Goal: Task Accomplishment & Management: Complete application form

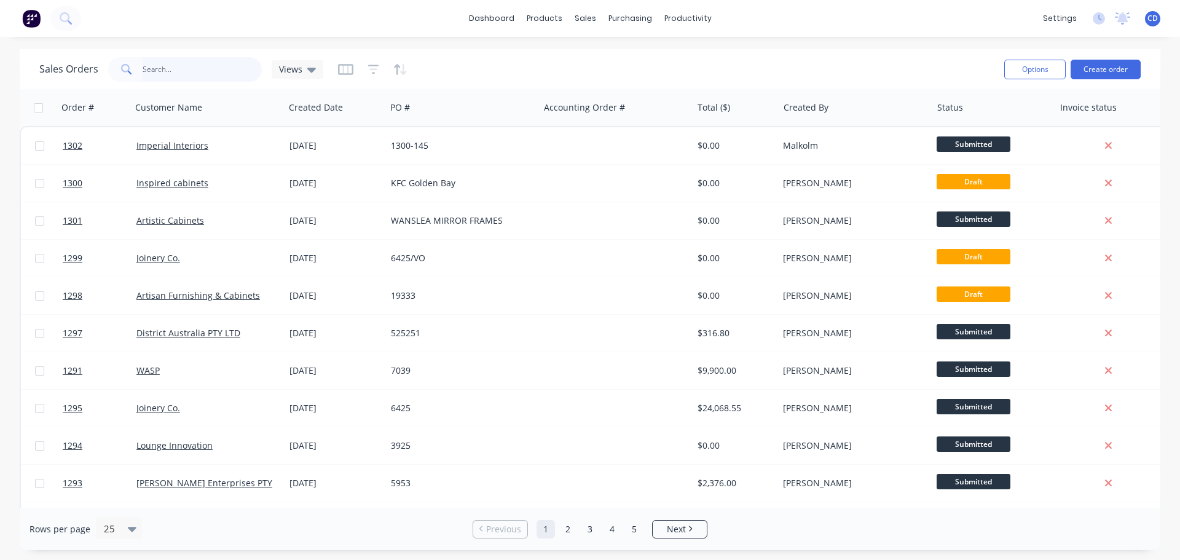
click at [199, 70] on input "text" at bounding box center [203, 69] width 120 height 25
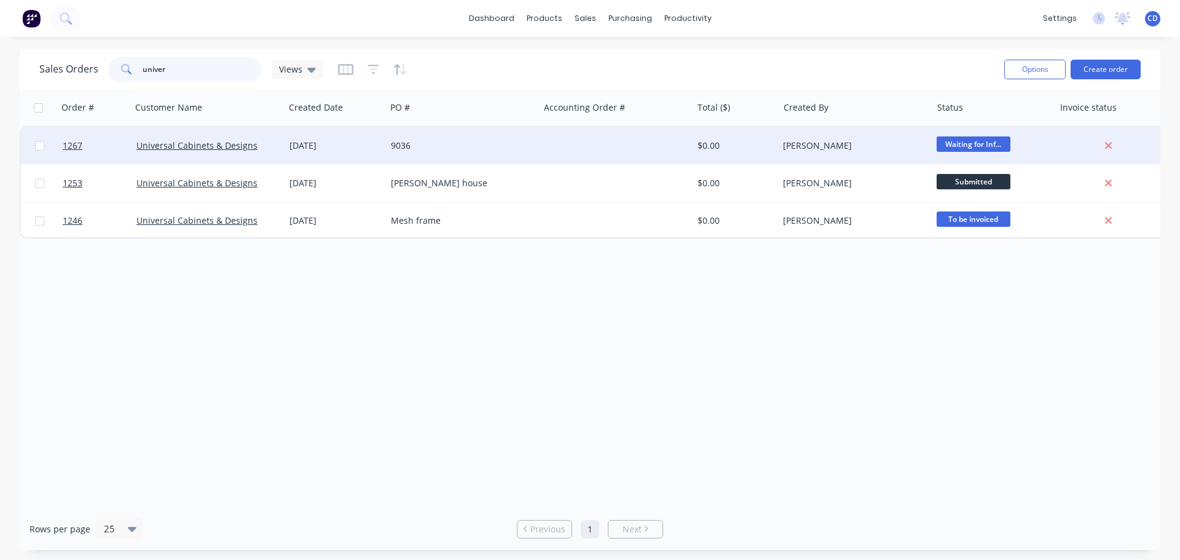
type input "univer"
click at [470, 151] on div "9036" at bounding box center [459, 146] width 136 height 12
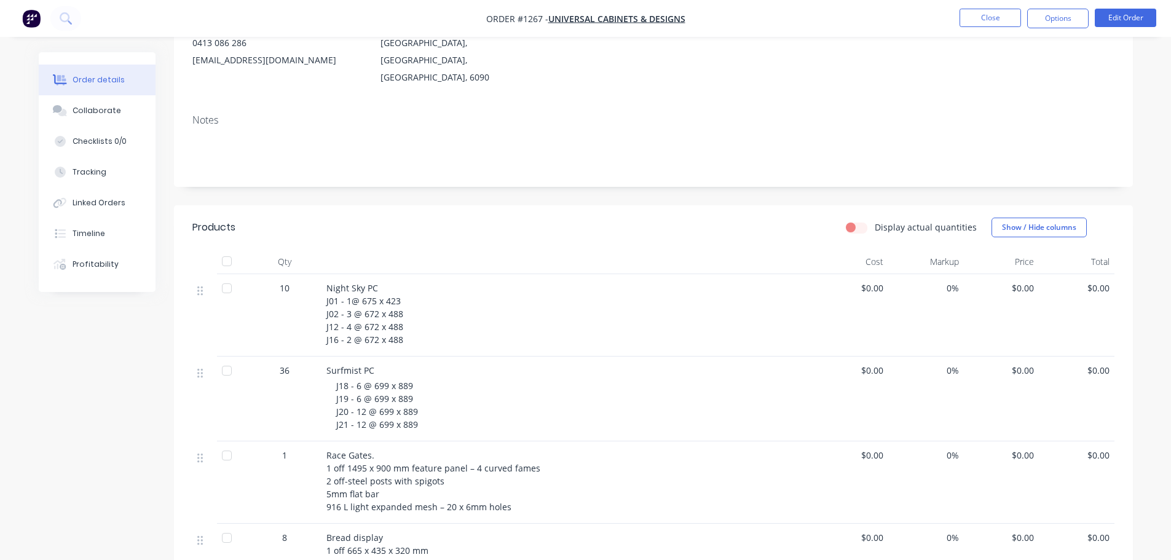
scroll to position [184, 0]
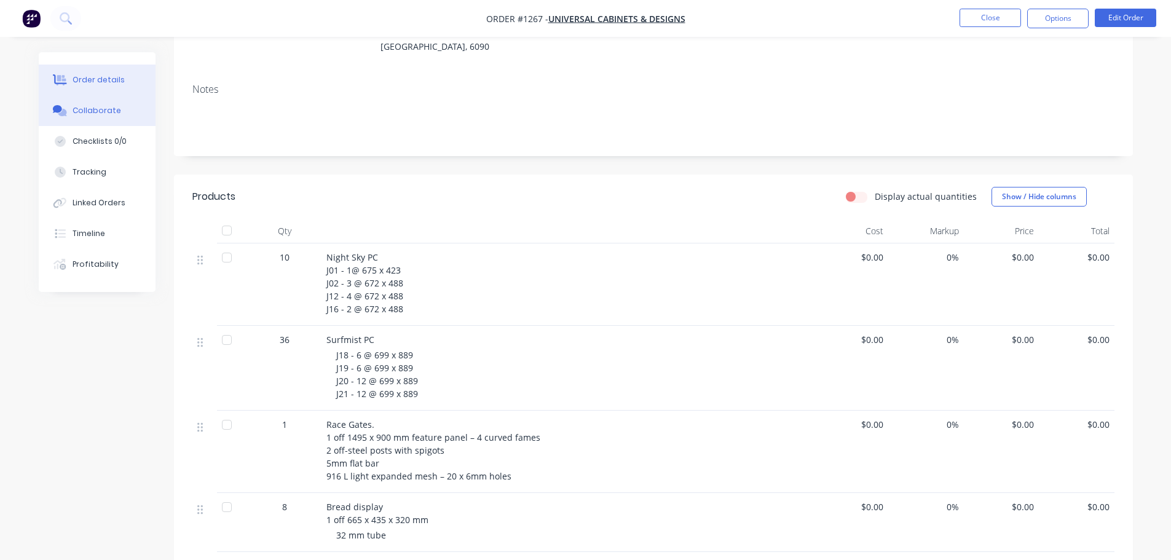
click at [102, 103] on button "Collaborate" at bounding box center [97, 110] width 117 height 31
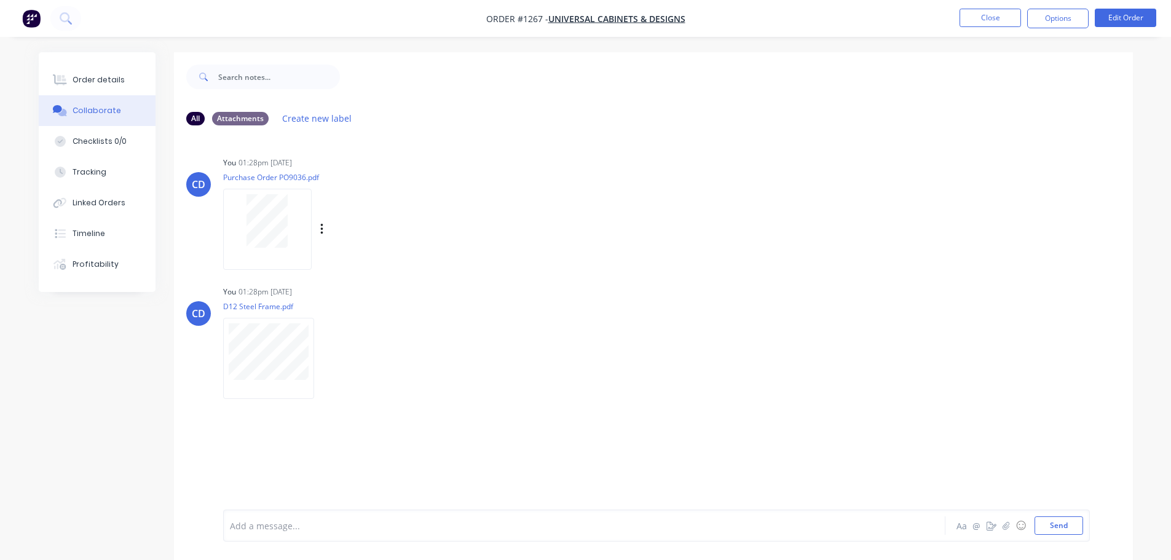
click at [292, 240] on div at bounding box center [267, 220] width 77 height 53
click at [982, 15] on button "Close" at bounding box center [990, 18] width 61 height 18
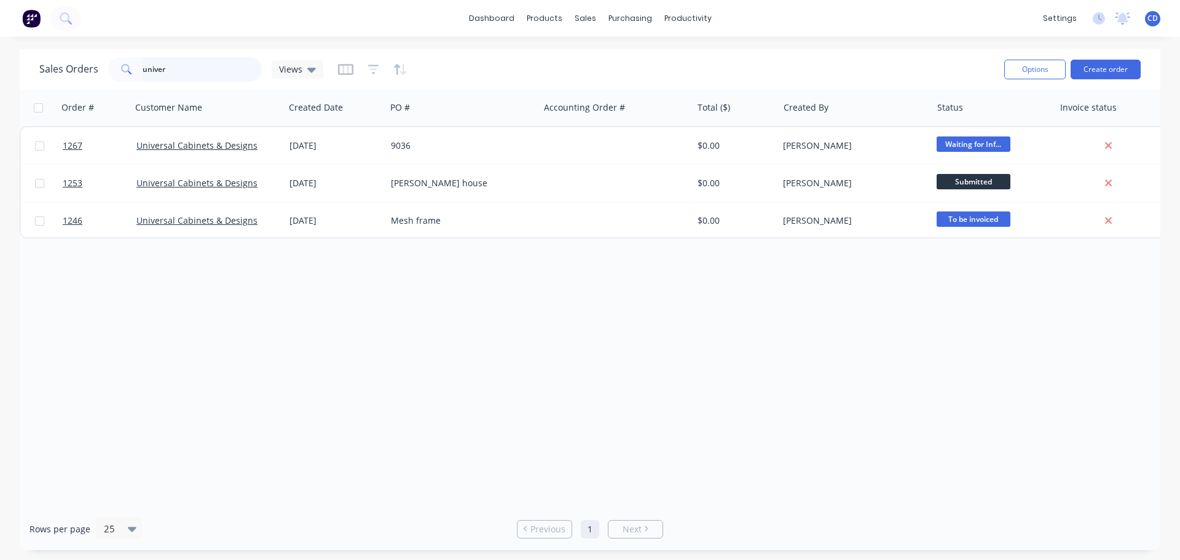
click at [219, 66] on input "univer" at bounding box center [203, 69] width 120 height 25
type input "u"
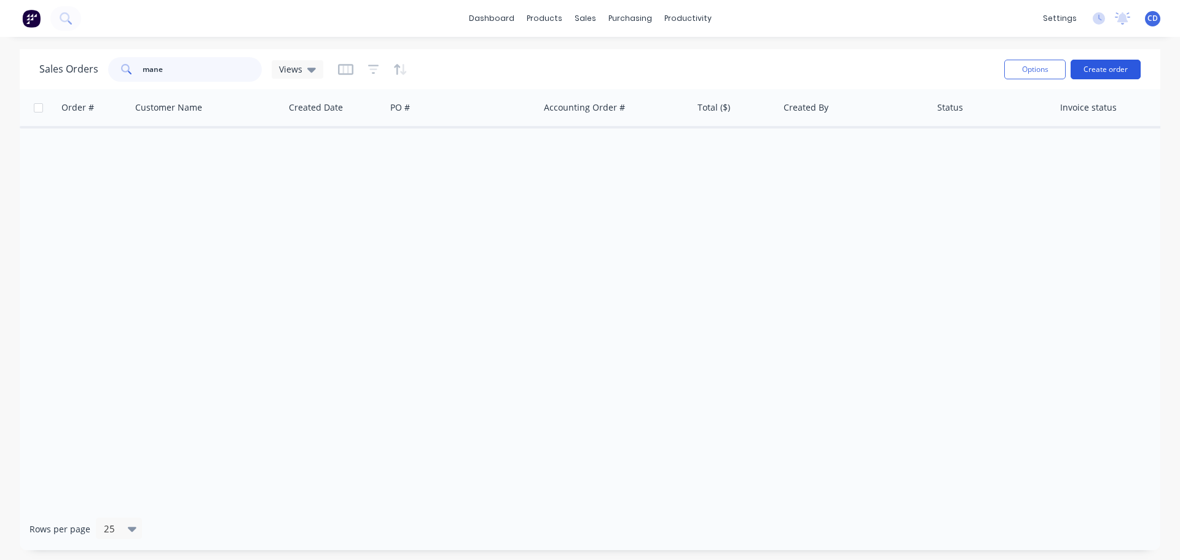
type input "mane"
click at [1105, 70] on button "Create order" at bounding box center [1106, 70] width 70 height 20
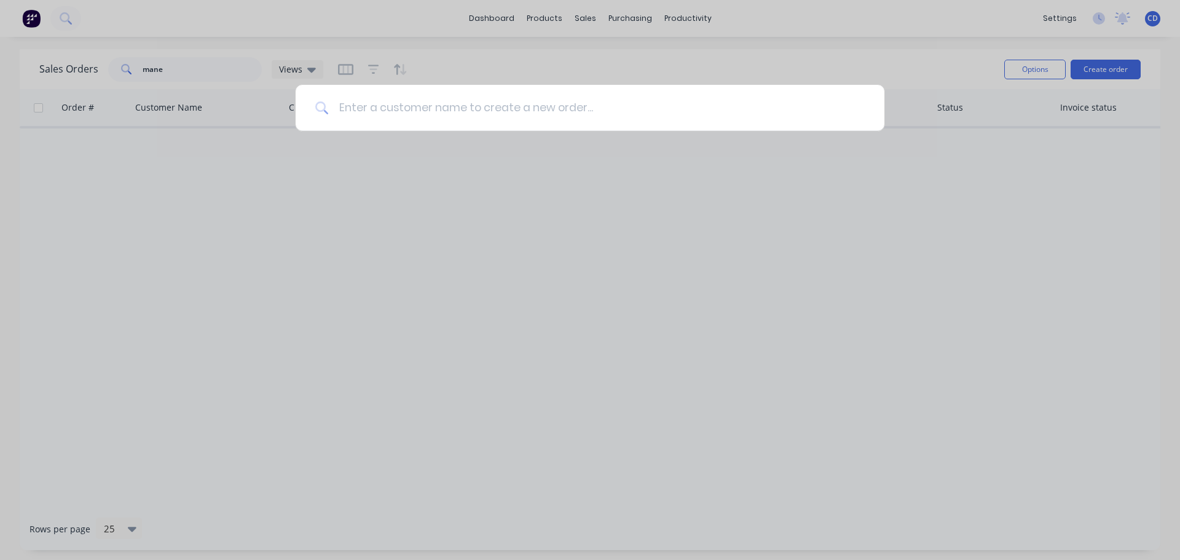
click at [553, 112] on input at bounding box center [597, 108] width 536 height 46
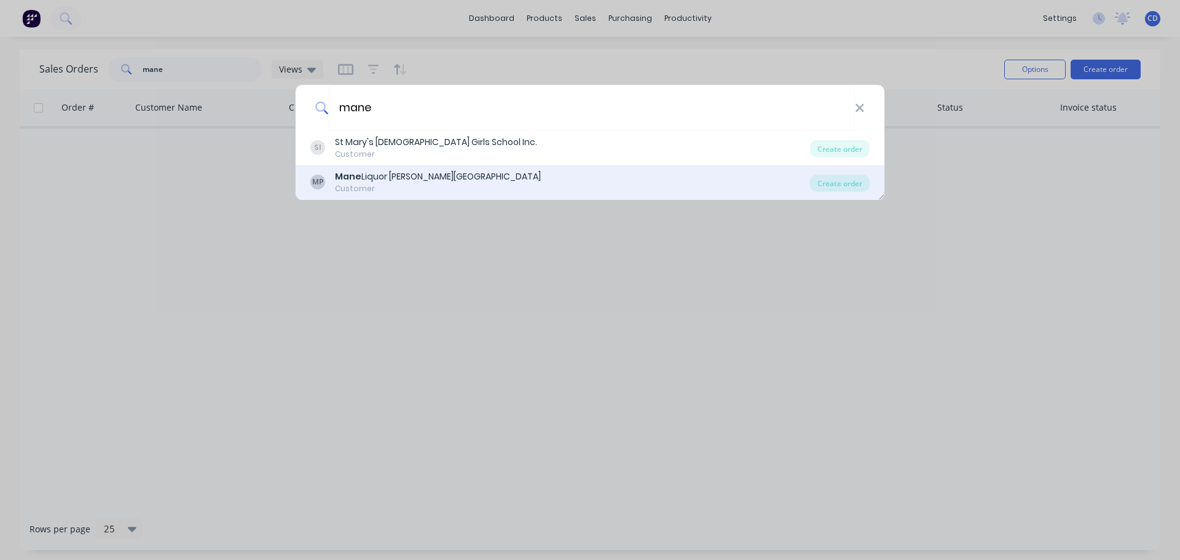
type input "mane"
click at [417, 181] on div "Mane Liquor [PERSON_NAME][GEOGRAPHIC_DATA]" at bounding box center [438, 176] width 206 height 13
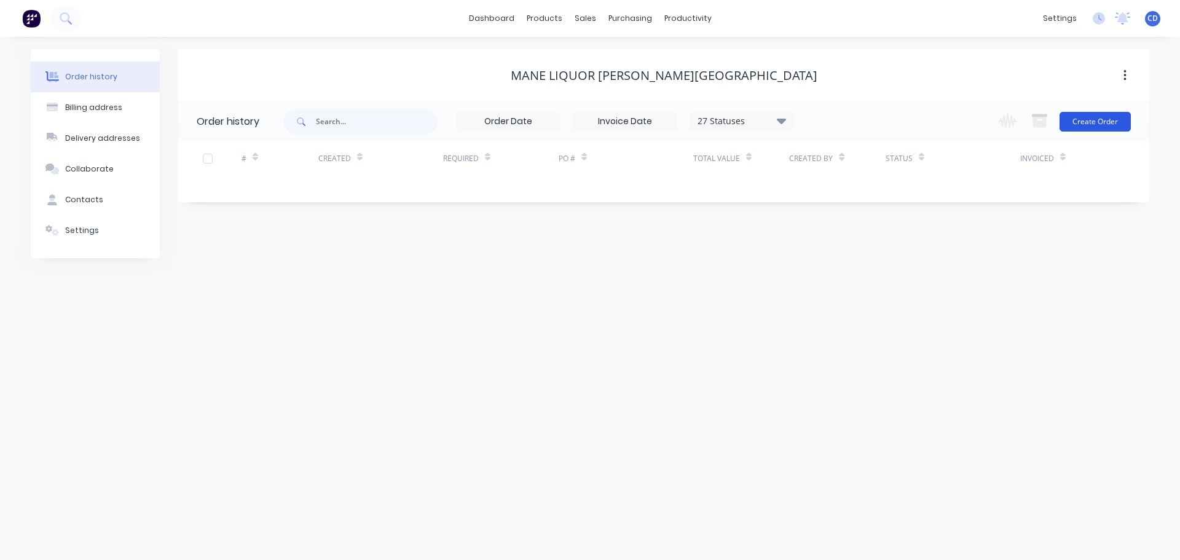
click at [1092, 124] on button "Create Order" at bounding box center [1095, 122] width 71 height 20
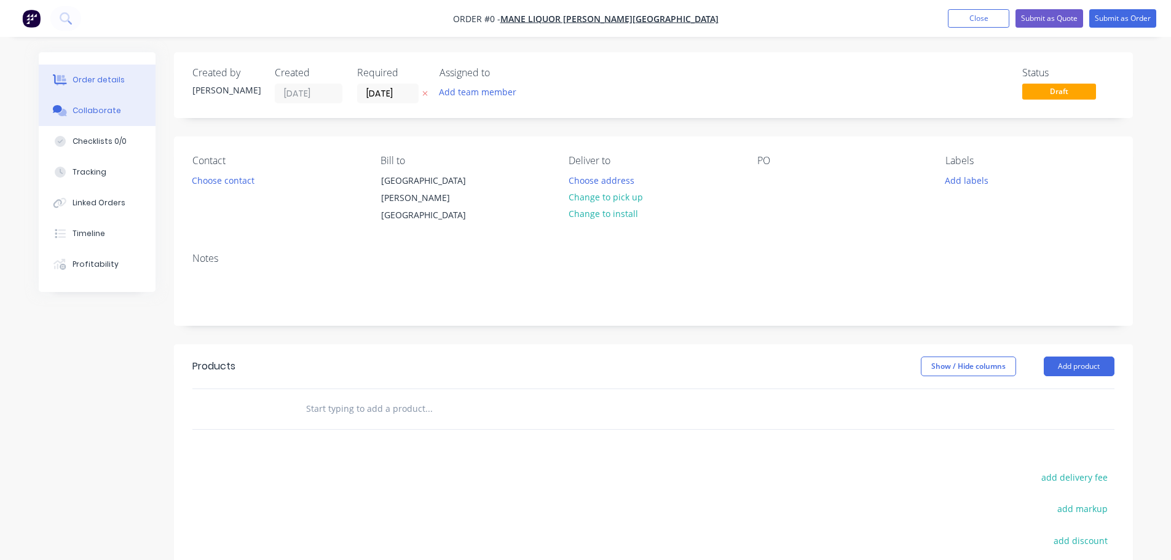
click at [112, 112] on div "Collaborate" at bounding box center [97, 110] width 49 height 11
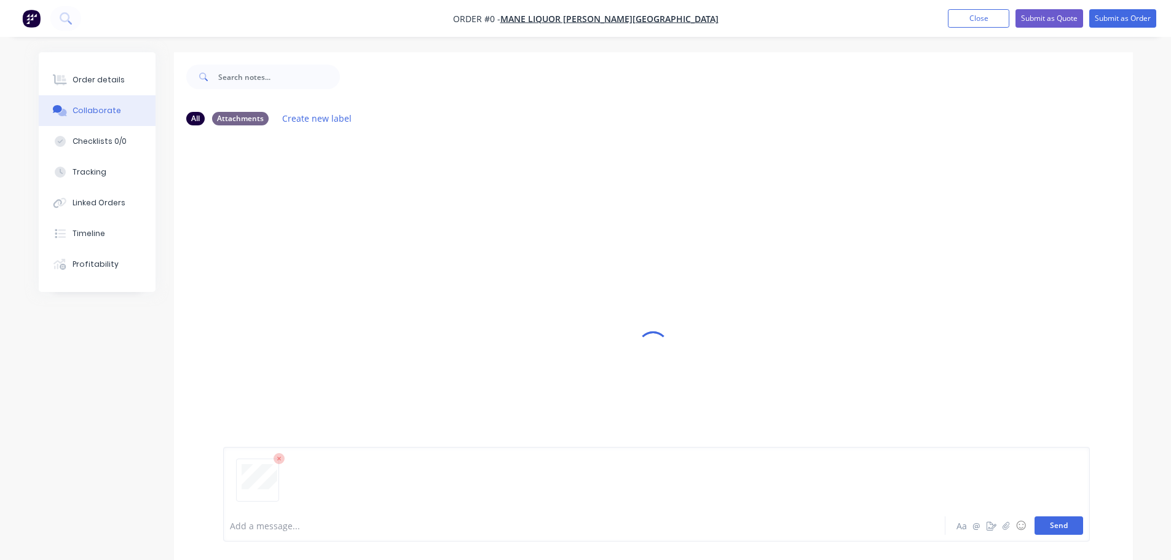
click at [1058, 529] on button "Send" at bounding box center [1059, 525] width 49 height 18
click at [109, 78] on div "Order details" at bounding box center [99, 79] width 52 height 11
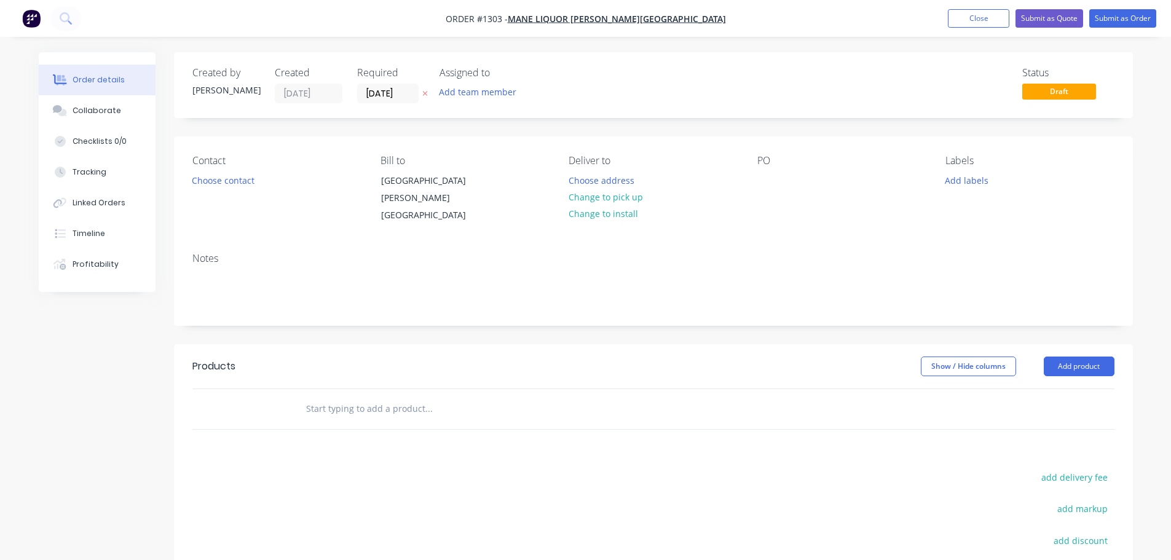
click at [491, 298] on div "Notes" at bounding box center [653, 284] width 959 height 82
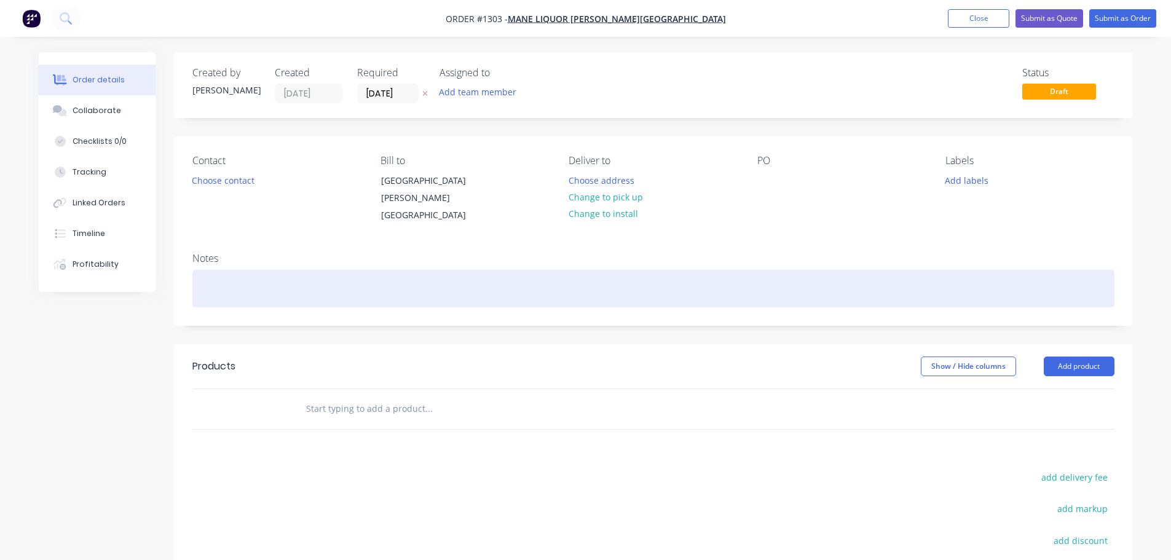
click at [477, 272] on div at bounding box center [653, 288] width 922 height 37
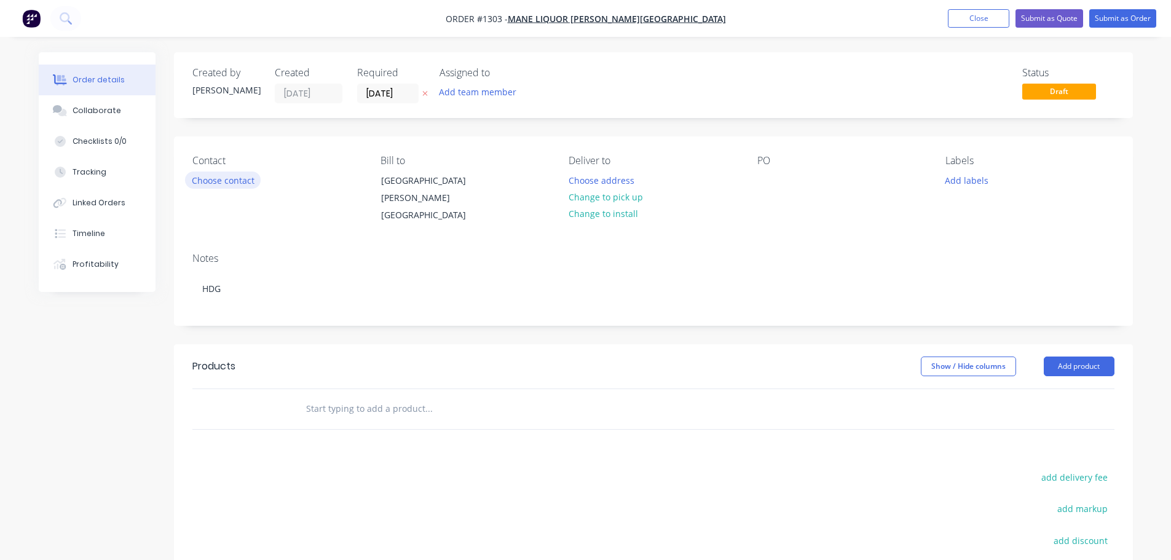
click at [231, 181] on button "Choose contact" at bounding box center [223, 179] width 76 height 17
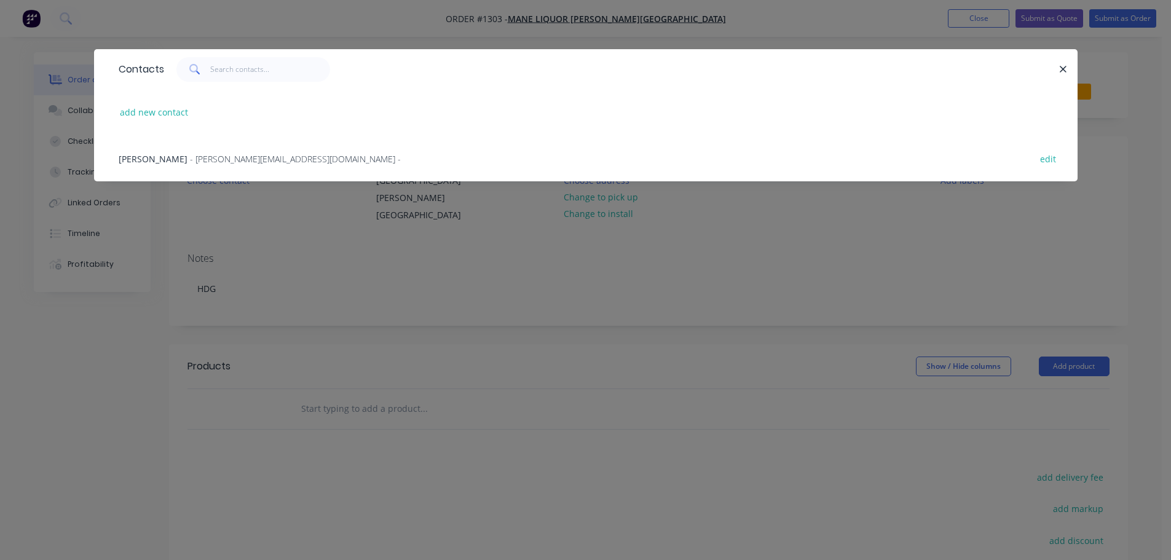
click at [215, 160] on span "- [PERSON_NAME][EMAIL_ADDRESS][DOMAIN_NAME] -" at bounding box center [295, 159] width 211 height 12
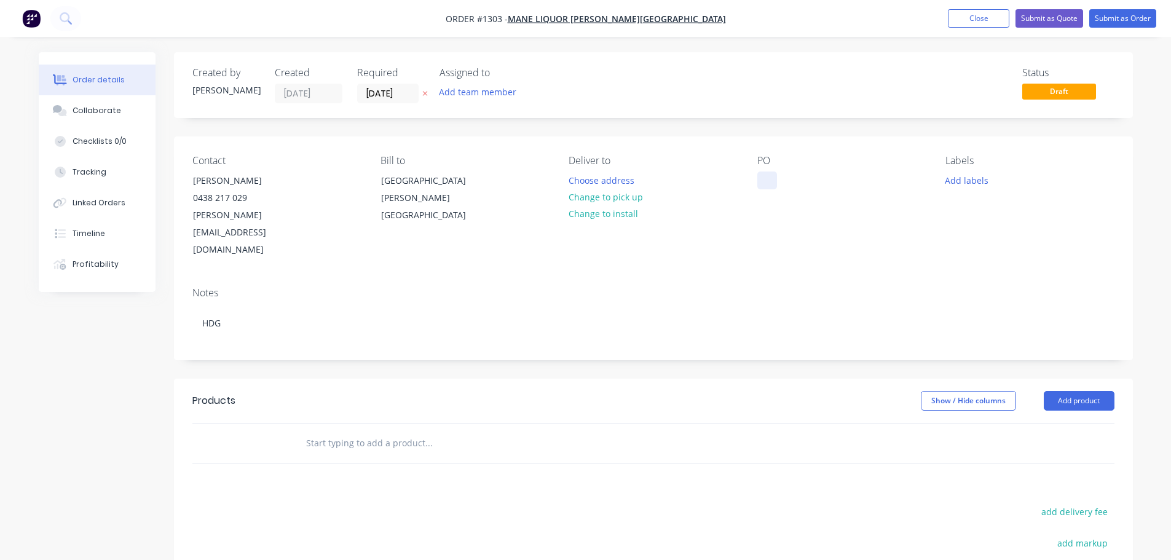
drag, startPoint x: 791, startPoint y: 180, endPoint x: 771, endPoint y: 178, distance: 19.8
click at [792, 180] on div "PO" at bounding box center [841, 207] width 168 height 104
click at [770, 179] on div at bounding box center [767, 180] width 20 height 18
click at [1083, 391] on button "Add product" at bounding box center [1079, 401] width 71 height 20
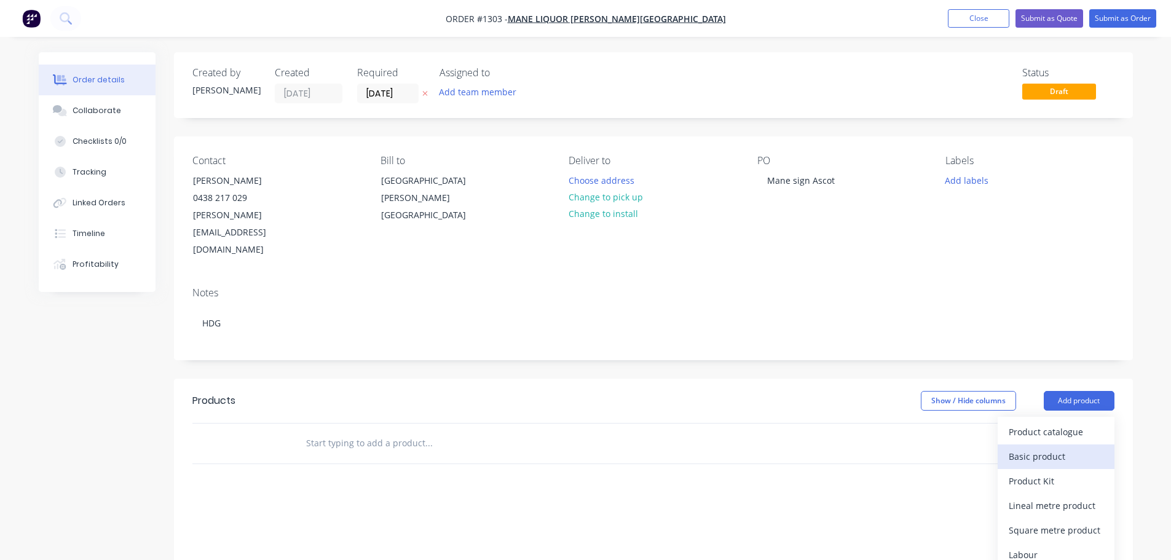
click at [1050, 447] on div "Basic product" at bounding box center [1056, 456] width 95 height 18
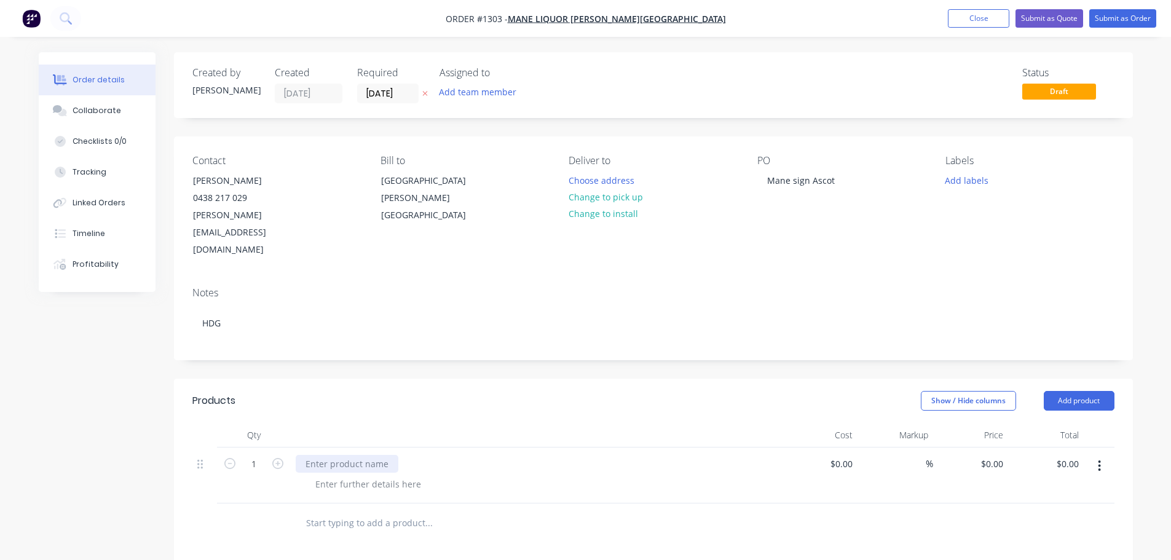
click at [357, 455] on div at bounding box center [347, 464] width 103 height 18
click at [400, 87] on input "[DATE]" at bounding box center [388, 93] width 60 height 18
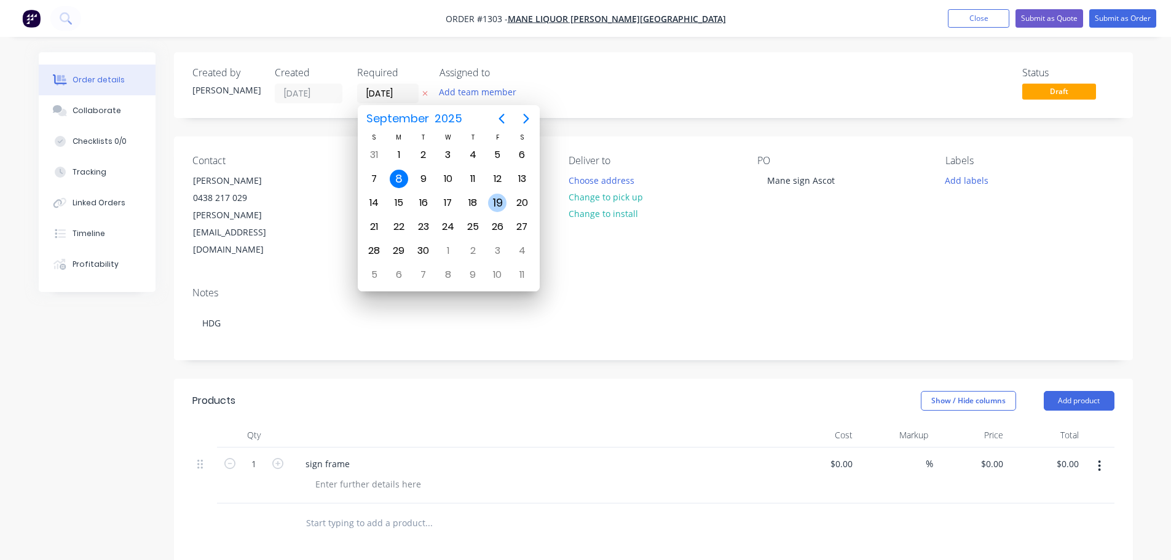
click at [494, 203] on div "19" at bounding box center [497, 203] width 18 height 18
type input "[DATE]"
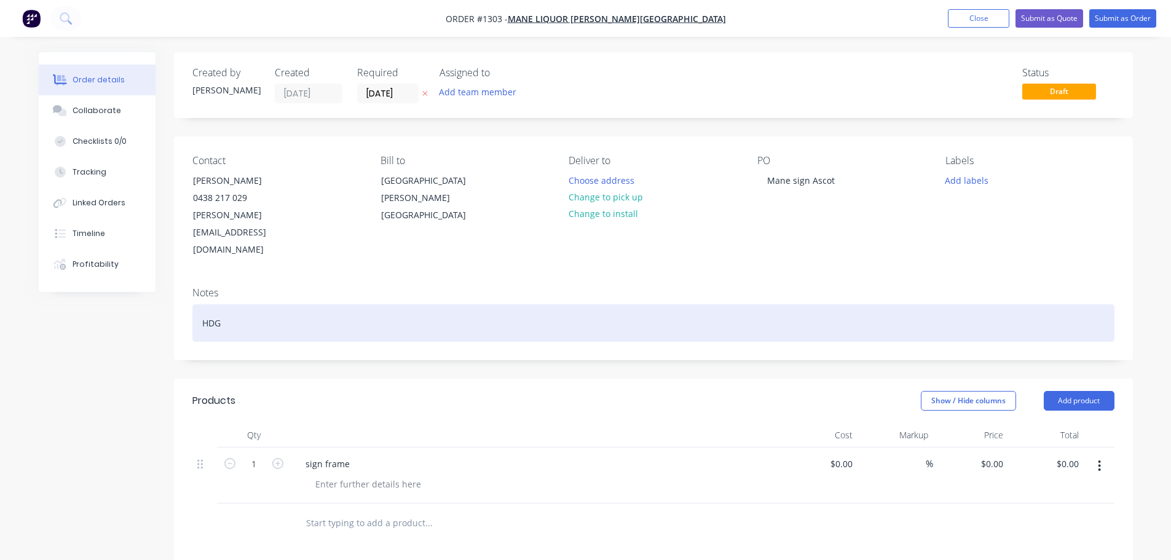
drag, startPoint x: 489, startPoint y: 269, endPoint x: 511, endPoint y: 257, distance: 25.0
click at [491, 277] on div "Notes HDG" at bounding box center [653, 318] width 959 height 82
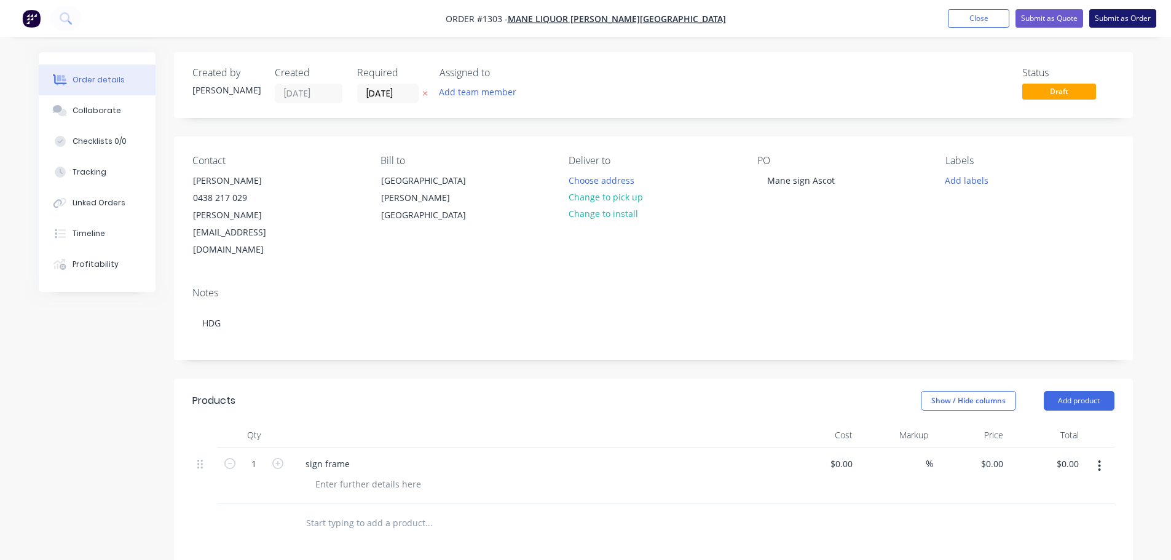
click at [1113, 12] on button "Submit as Order" at bounding box center [1122, 18] width 67 height 18
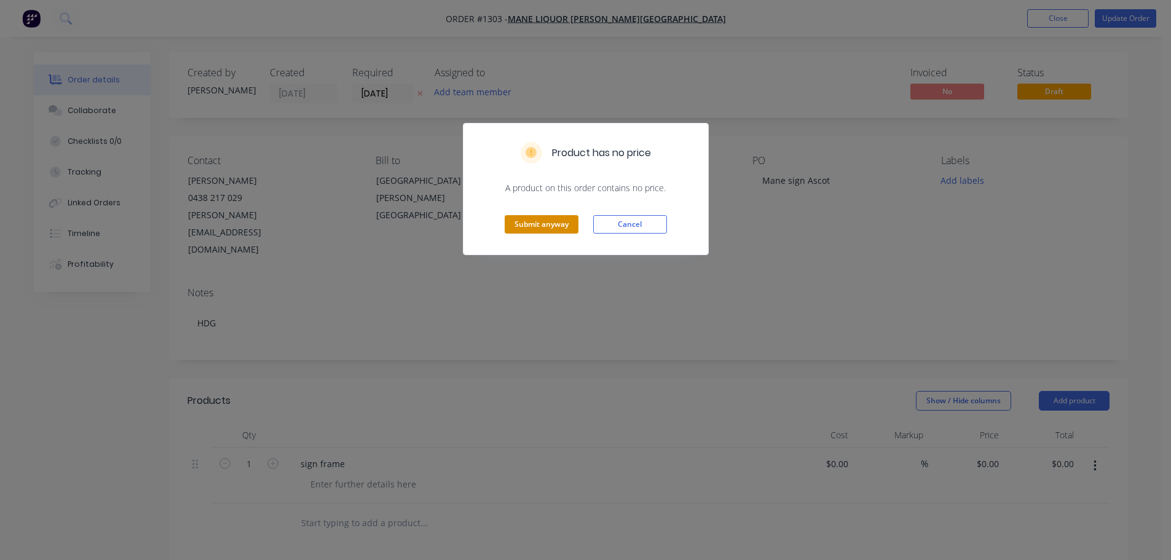
drag, startPoint x: 484, startPoint y: 234, endPoint x: 507, endPoint y: 226, distance: 24.7
click at [494, 234] on div "Submit anyway Cancel" at bounding box center [585, 224] width 245 height 60
click at [521, 225] on button "Submit anyway" at bounding box center [542, 224] width 74 height 18
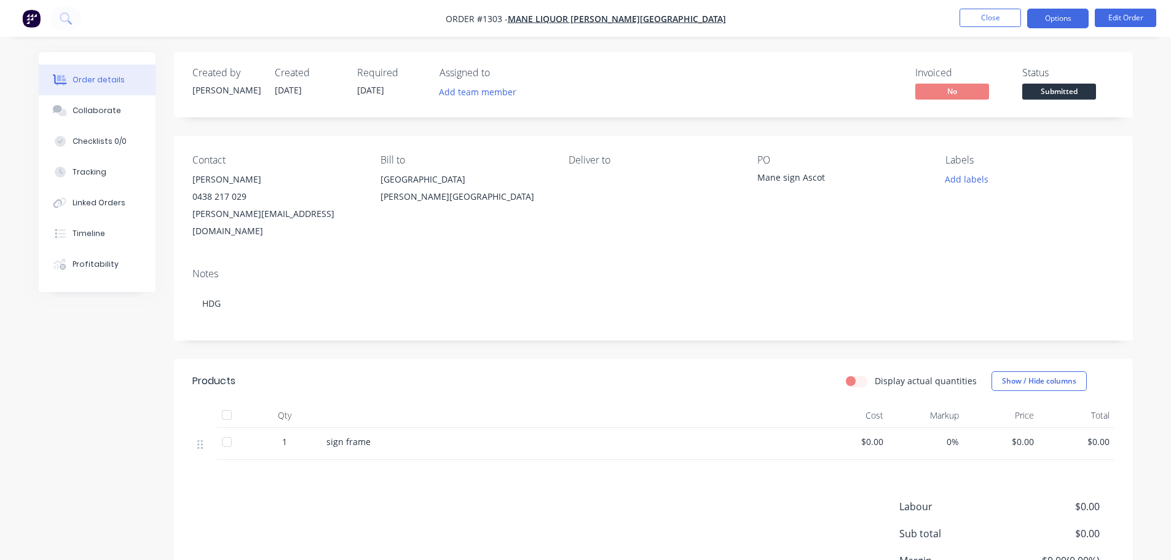
click at [1041, 24] on button "Options" at bounding box center [1057, 19] width 61 height 20
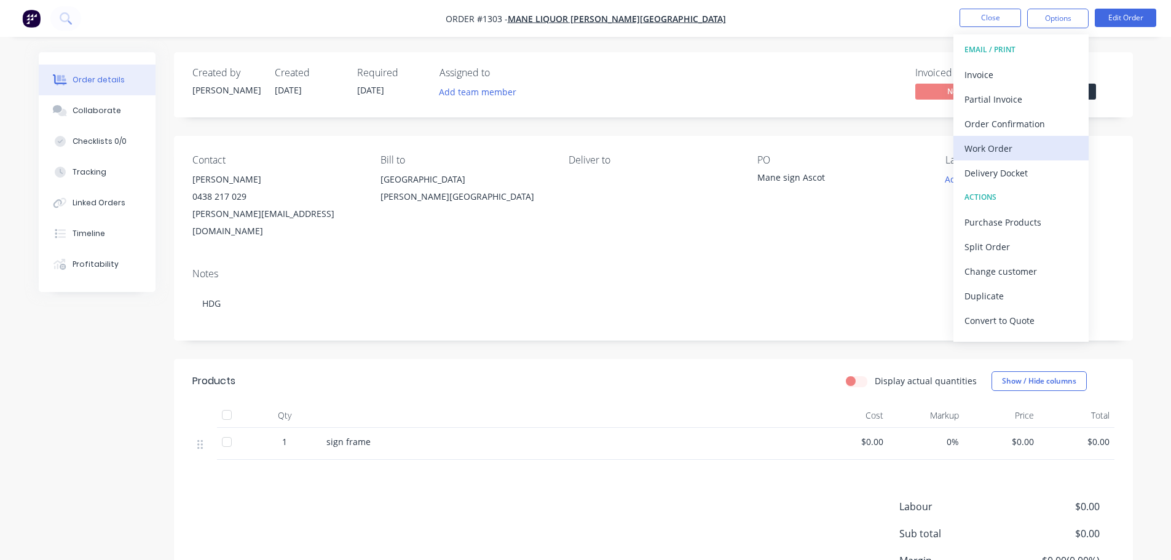
click at [990, 147] on div "Work Order" at bounding box center [1020, 149] width 113 height 18
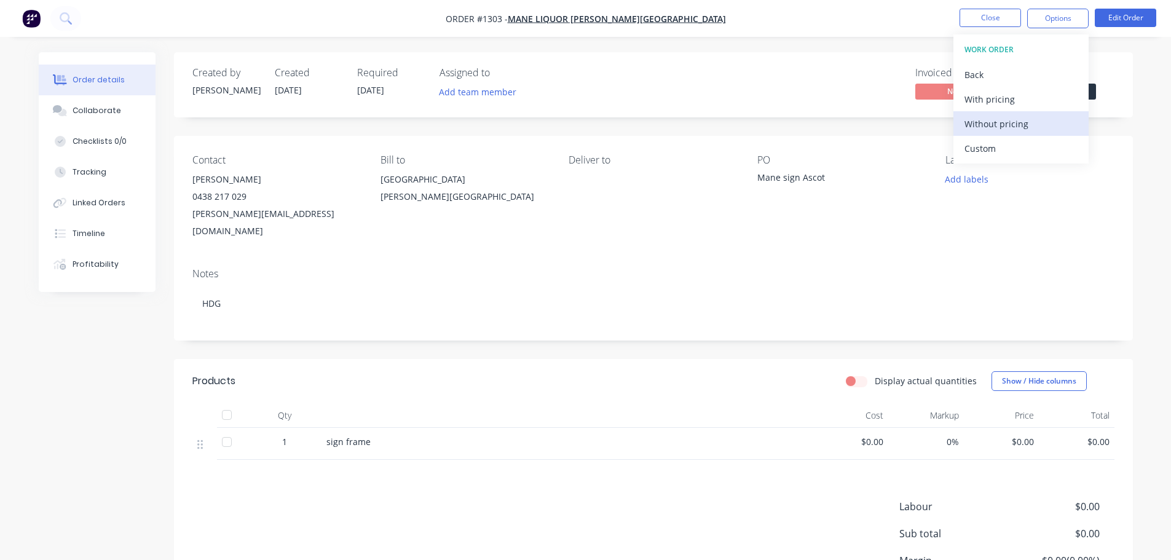
click at [988, 126] on div "Without pricing" at bounding box center [1020, 124] width 113 height 18
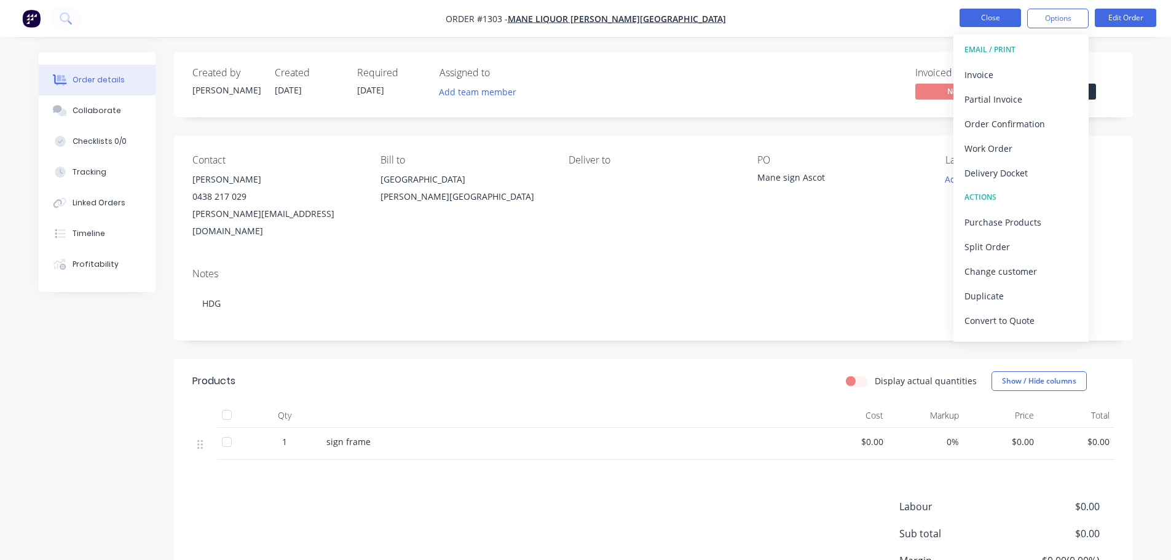
click at [980, 24] on button "Close" at bounding box center [990, 18] width 61 height 18
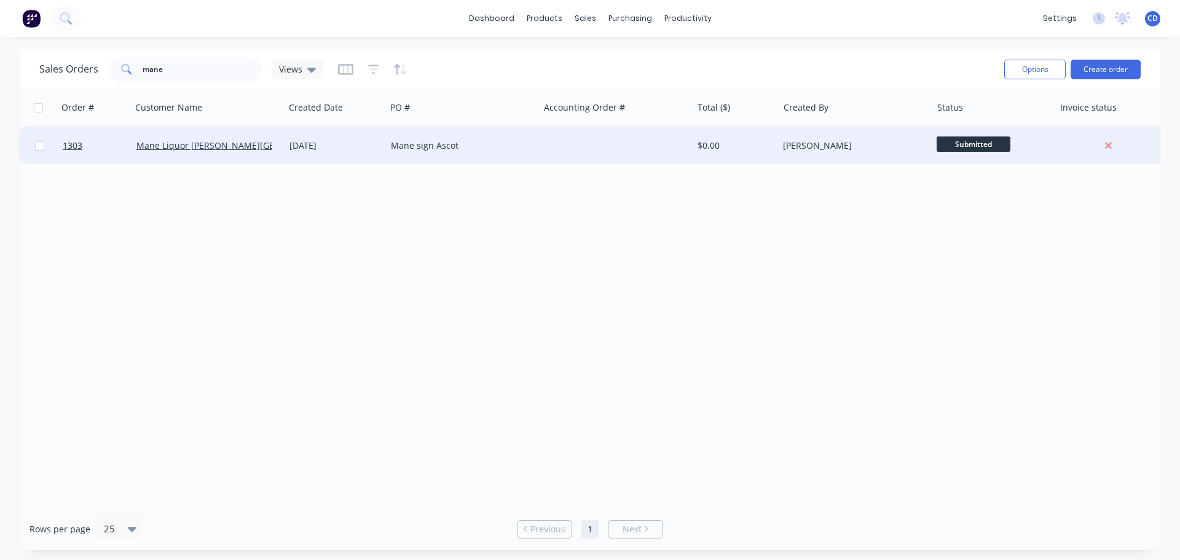
drag, startPoint x: 745, startPoint y: 277, endPoint x: 631, endPoint y: 146, distance: 173.9
click at [745, 273] on div "Order # Customer Name Created Date PO # Accounting Order # Total ($) Created By…" at bounding box center [590, 298] width 1141 height 419
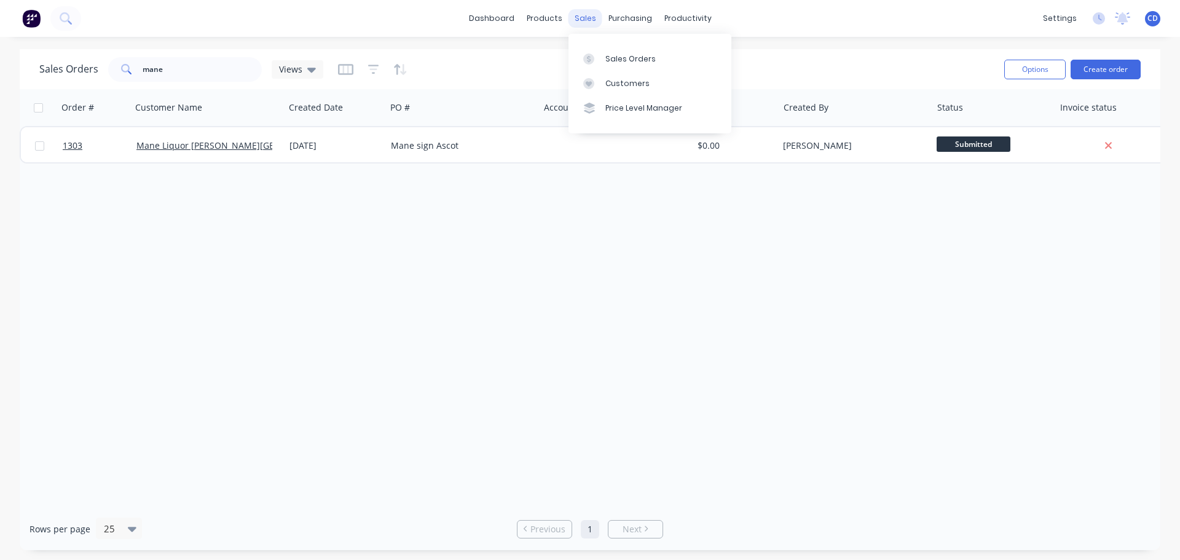
drag, startPoint x: 585, startPoint y: 15, endPoint x: 611, endPoint y: 34, distance: 31.7
click at [586, 15] on div "sales" at bounding box center [586, 18] width 34 height 18
drag, startPoint x: 611, startPoint y: 34, endPoint x: 629, endPoint y: 53, distance: 26.1
click at [628, 51] on link "Purchase Orders" at bounding box center [682, 58] width 163 height 25
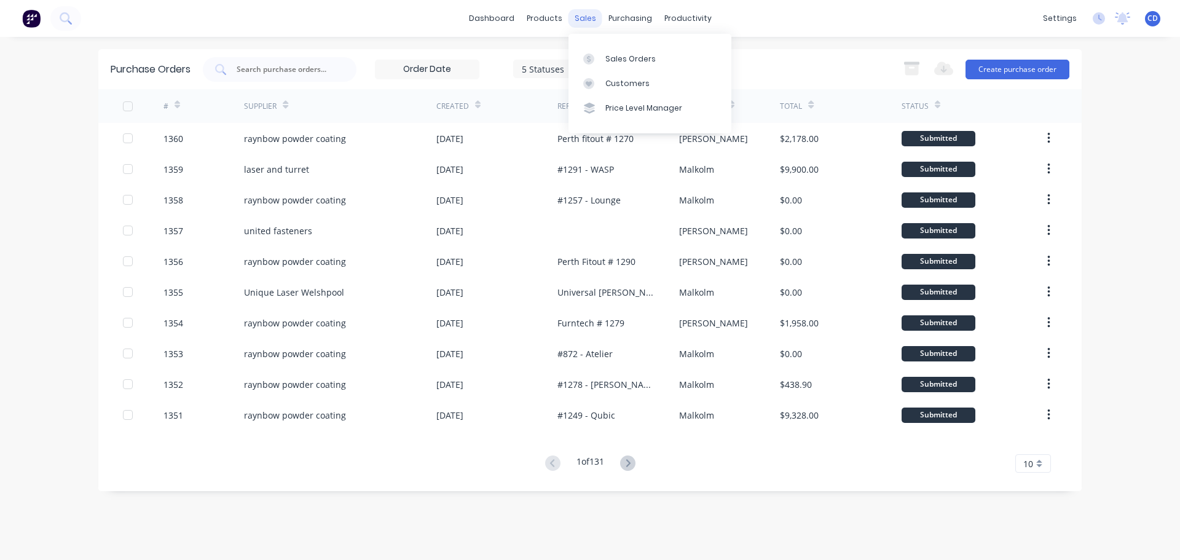
click at [584, 10] on div "sales" at bounding box center [586, 18] width 34 height 18
click at [620, 58] on div "Sales Orders" at bounding box center [630, 58] width 50 height 11
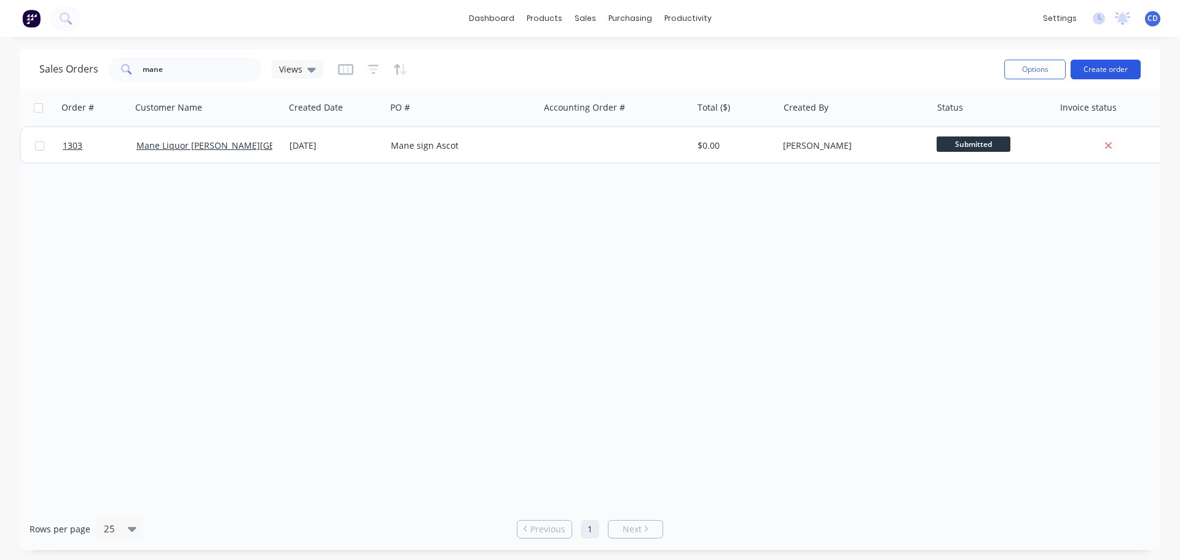
click at [1102, 66] on button "Create order" at bounding box center [1106, 70] width 70 height 20
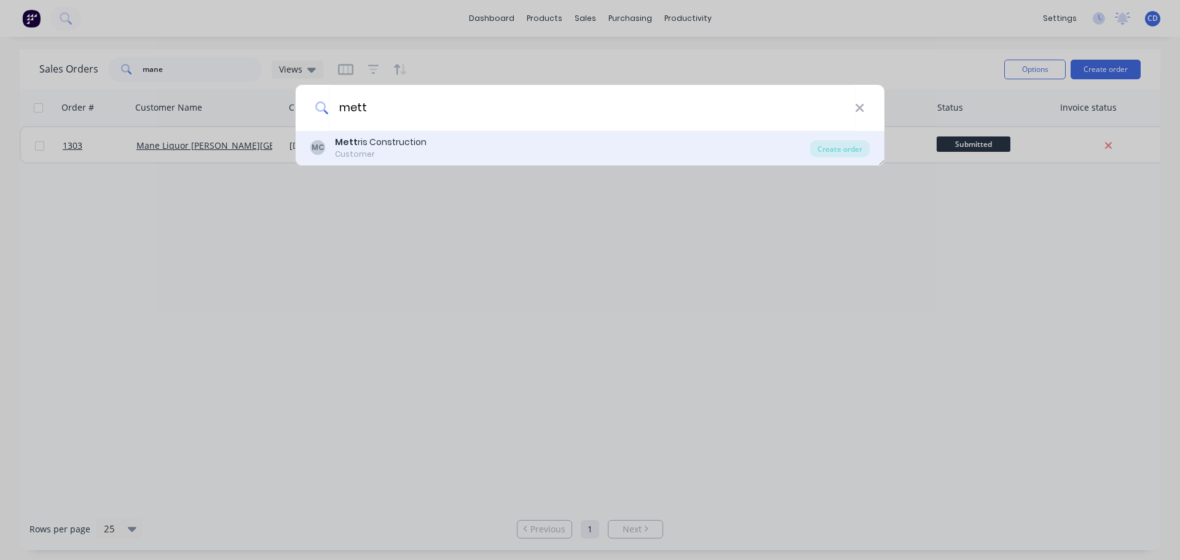
type input "mett"
click at [438, 140] on div "MC Mett ris Construction Customer" at bounding box center [560, 148] width 500 height 24
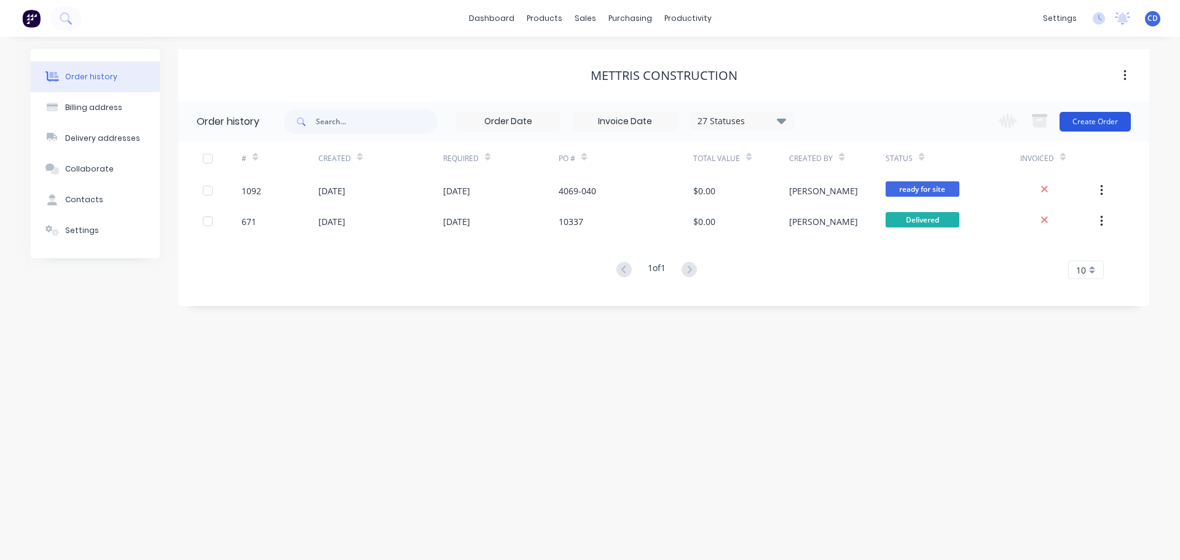
click at [1103, 125] on button "Create Order" at bounding box center [1095, 122] width 71 height 20
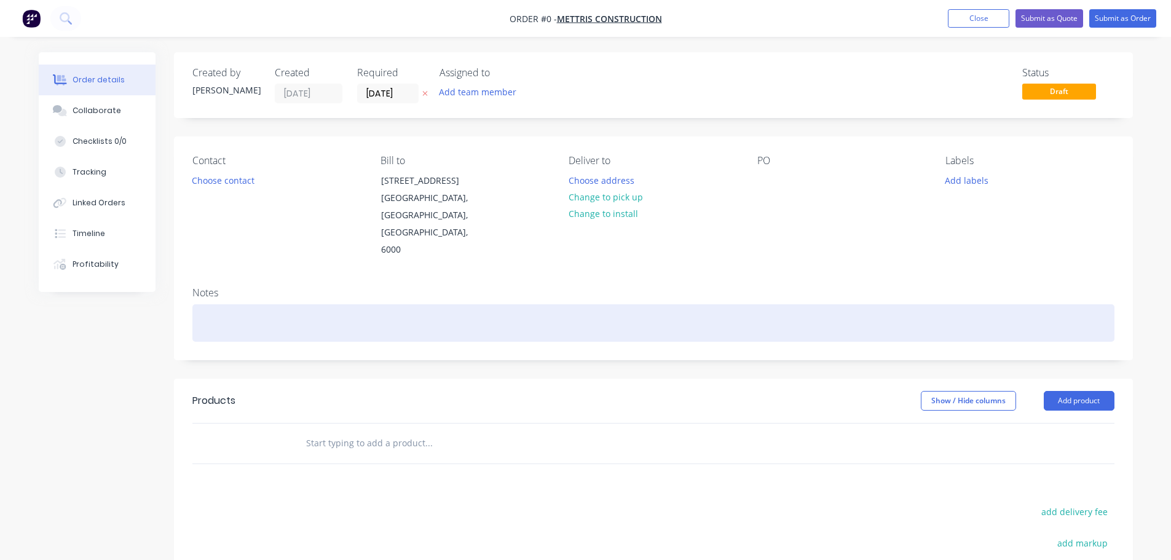
click at [274, 304] on div at bounding box center [653, 322] width 922 height 37
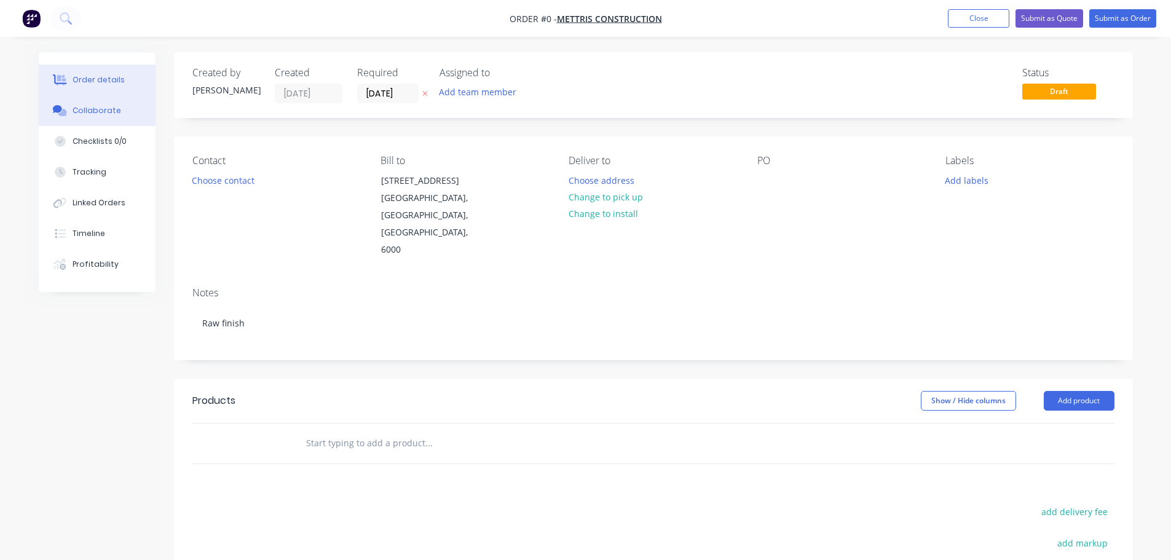
click at [74, 106] on div "Order details Collaborate Checklists 0/0 Tracking Linked Orders Timeline Profit…" at bounding box center [585, 414] width 1119 height 725
click at [125, 115] on button "Collaborate" at bounding box center [97, 110] width 117 height 31
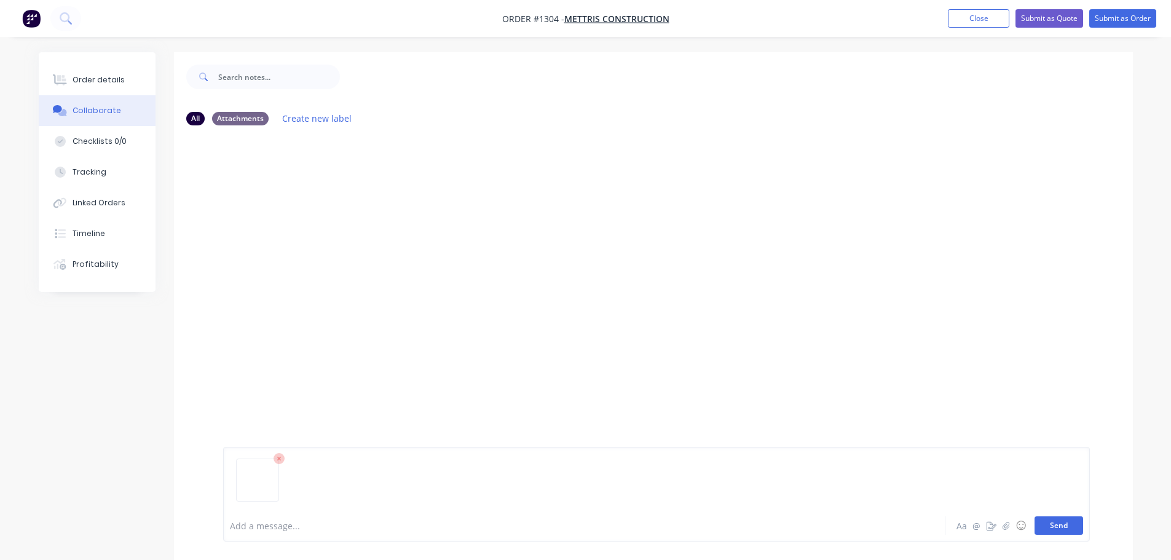
click at [1054, 527] on button "Send" at bounding box center [1059, 525] width 49 height 18
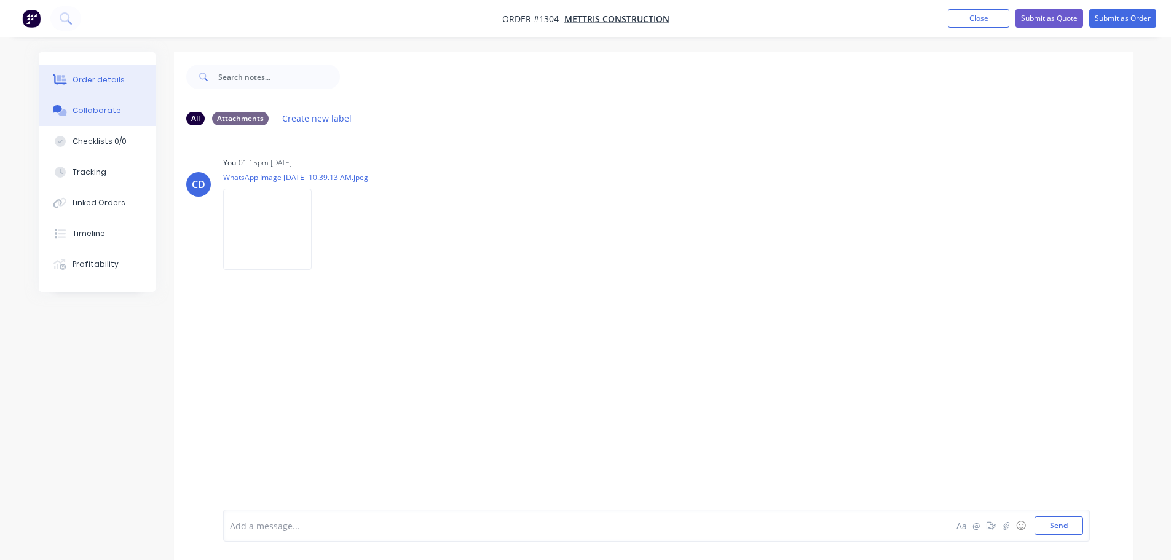
drag, startPoint x: 67, startPoint y: 73, endPoint x: 87, endPoint y: 82, distance: 21.7
click at [74, 77] on button "Order details" at bounding box center [97, 80] width 117 height 31
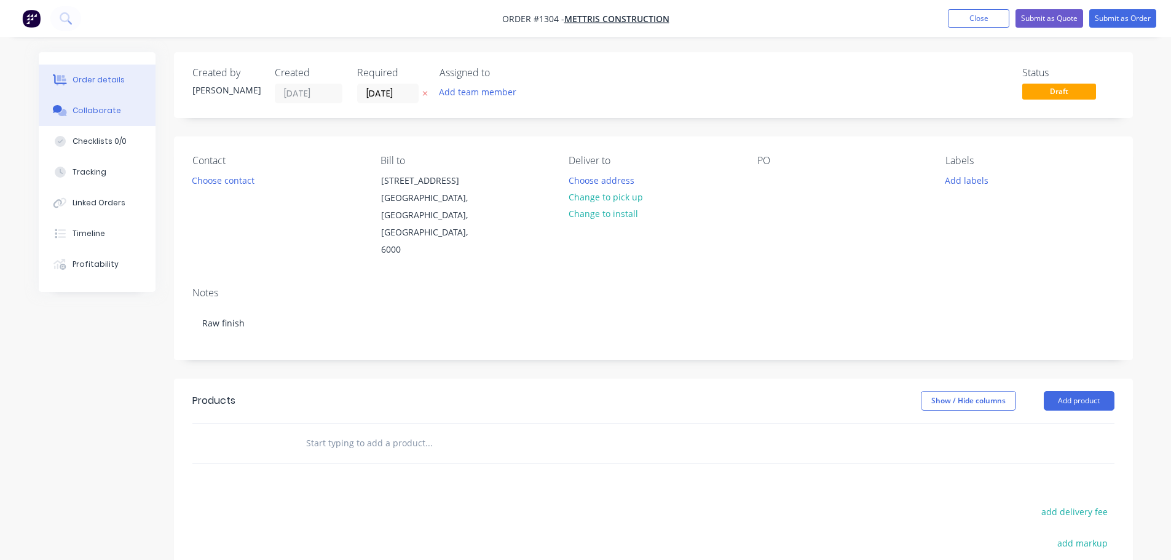
click at [103, 119] on button "Collaborate" at bounding box center [97, 110] width 117 height 31
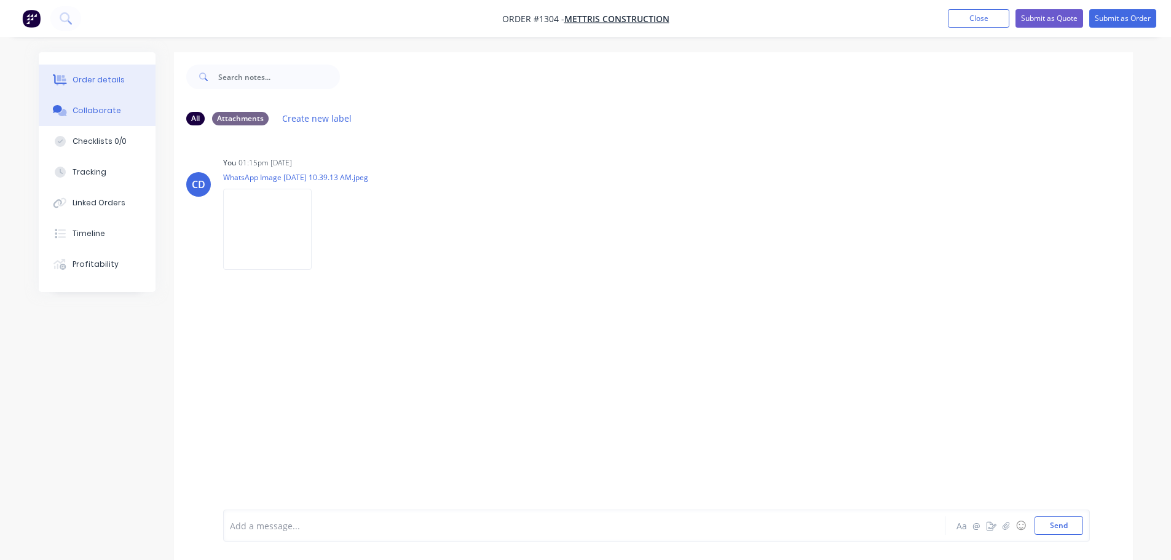
click at [93, 84] on div "Order details" at bounding box center [99, 79] width 52 height 11
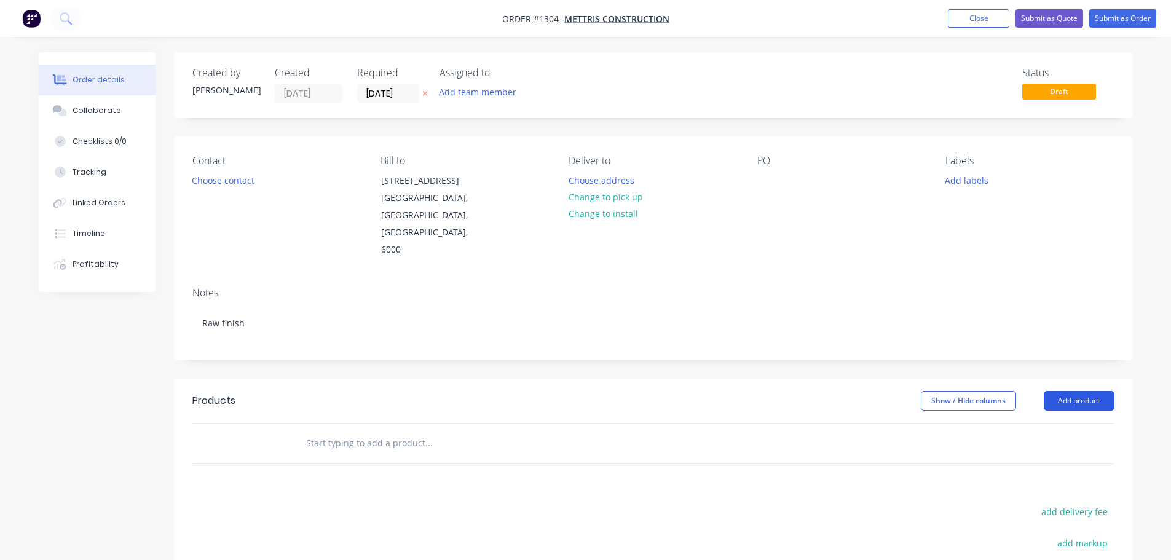
click at [1071, 391] on button "Add product" at bounding box center [1079, 401] width 71 height 20
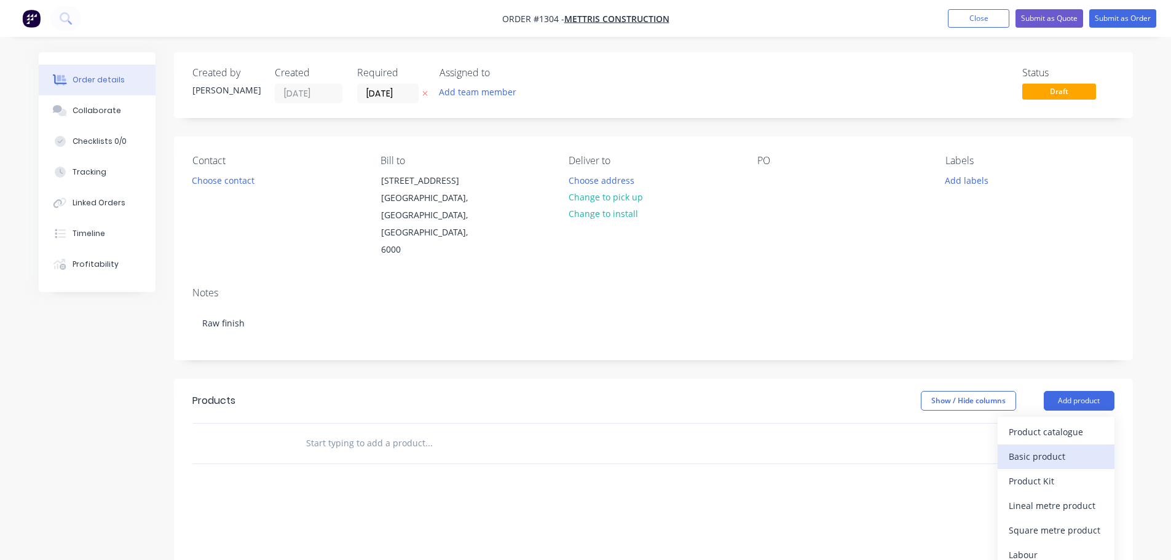
click at [1038, 447] on div "Basic product" at bounding box center [1056, 456] width 95 height 18
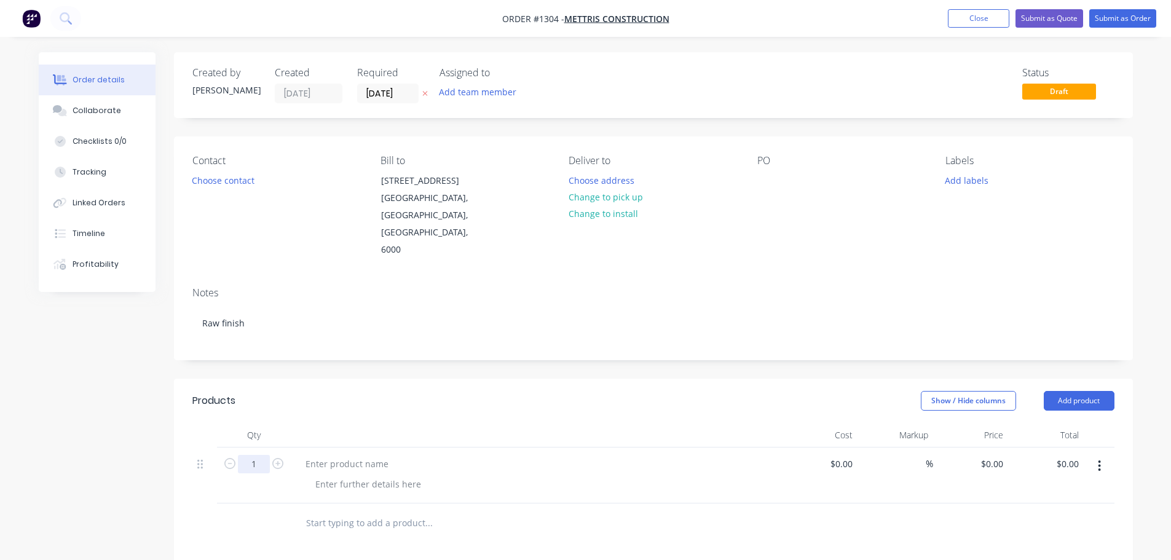
click at [259, 455] on input "1" at bounding box center [254, 464] width 32 height 18
type input "24"
click at [372, 455] on div at bounding box center [347, 464] width 103 height 18
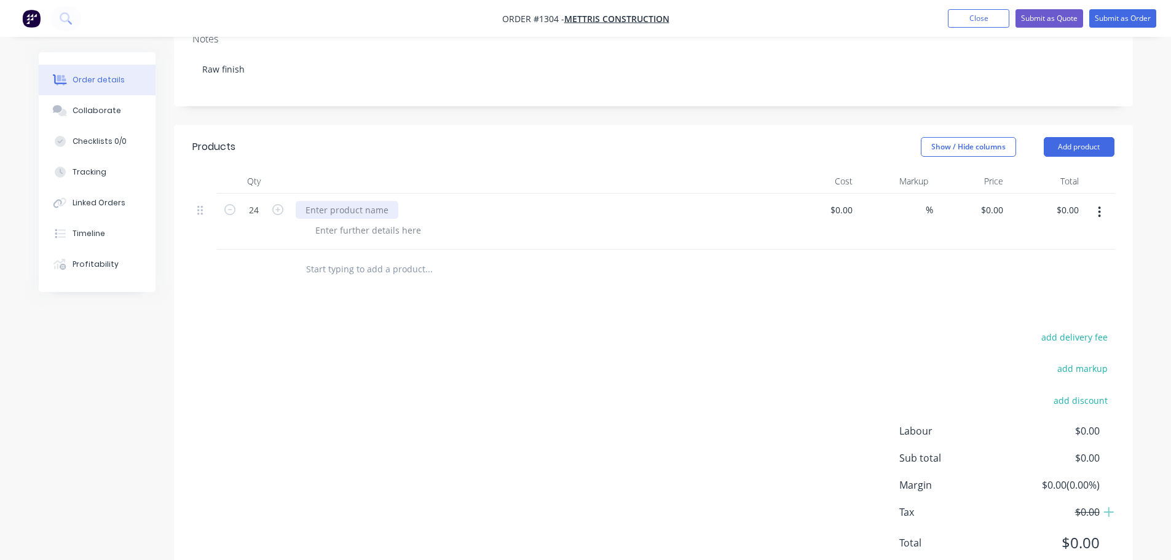
scroll to position [262, 0]
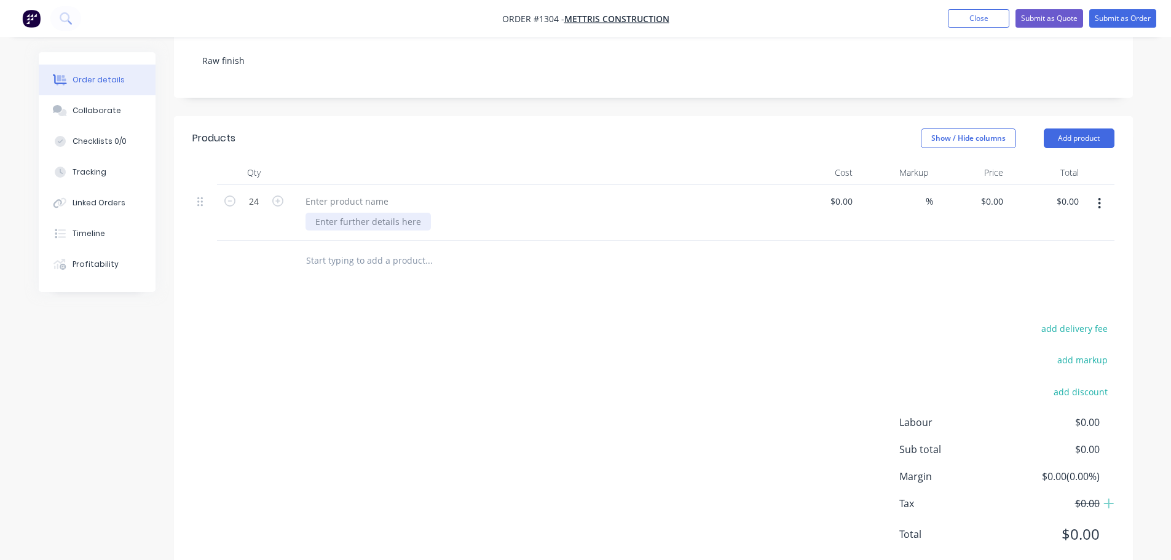
click at [315, 213] on div at bounding box center [367, 222] width 125 height 18
click at [325, 192] on div at bounding box center [347, 201] width 103 height 18
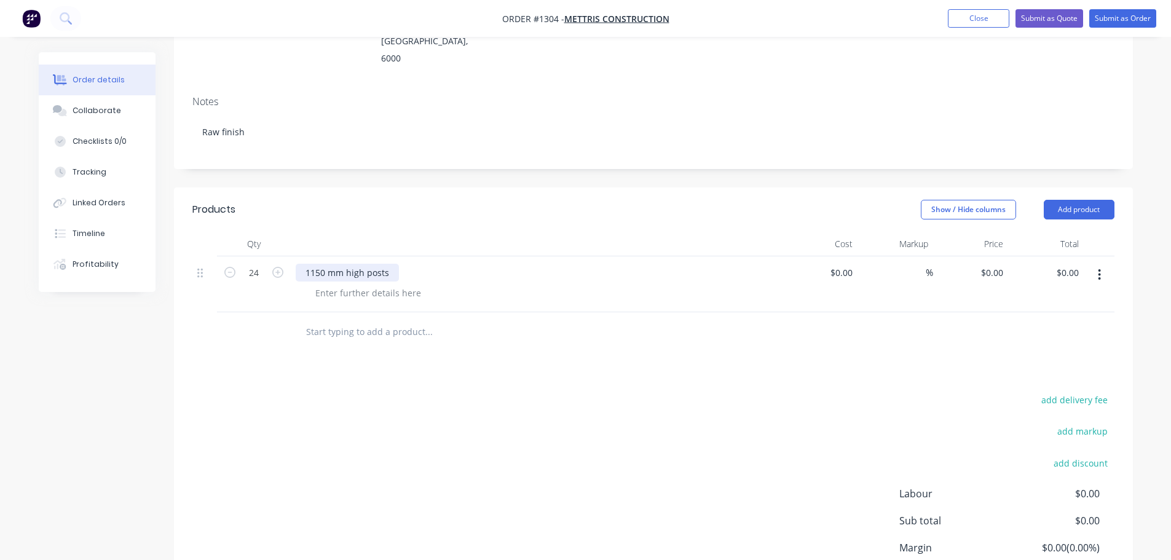
scroll to position [78, 0]
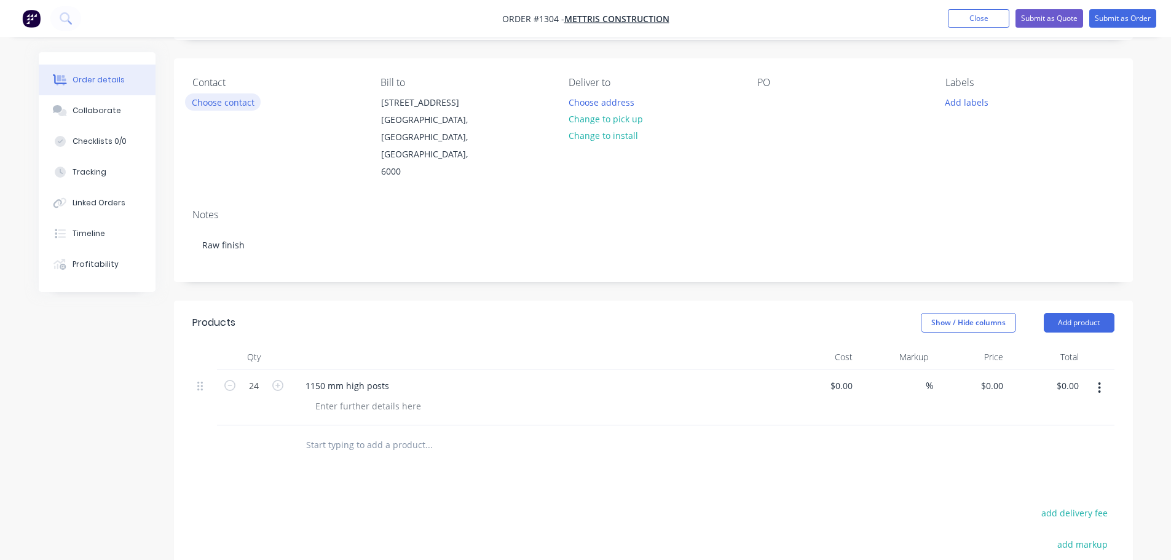
click at [235, 105] on button "Choose contact" at bounding box center [223, 101] width 76 height 17
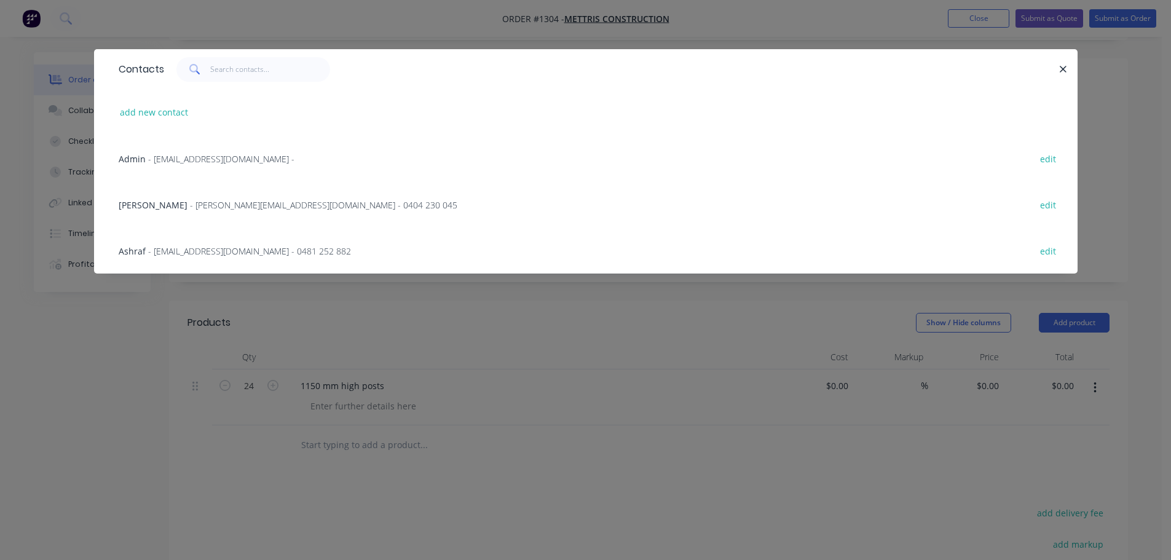
click at [199, 252] on span "- [EMAIL_ADDRESS][DOMAIN_NAME] - 0481 252 882" at bounding box center [249, 251] width 203 height 12
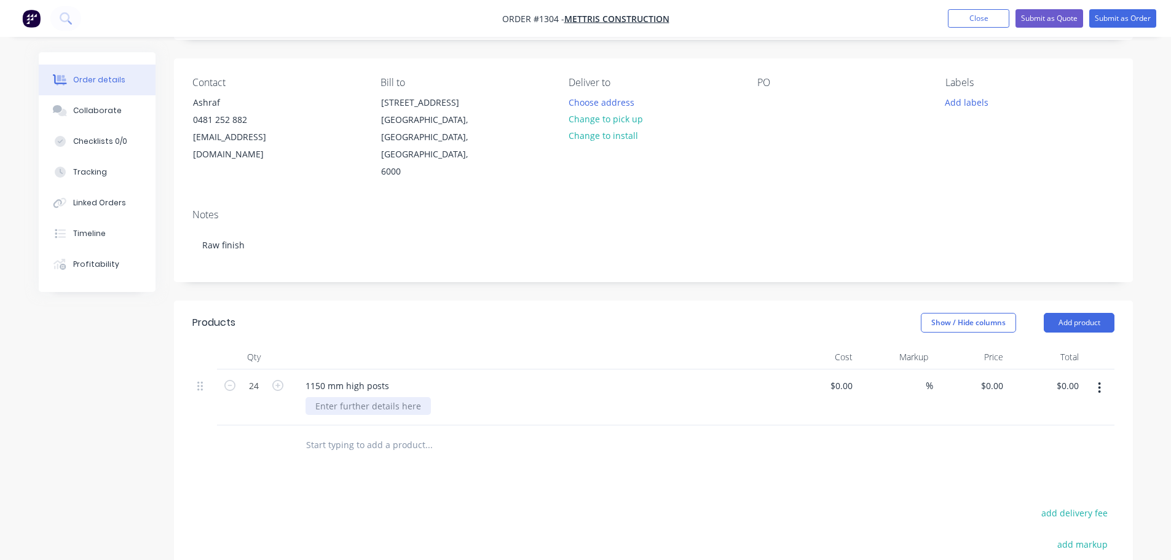
click at [368, 397] on div at bounding box center [367, 406] width 125 height 18
click at [367, 397] on div at bounding box center [367, 406] width 125 height 18
click at [138, 118] on button "Collaborate" at bounding box center [97, 110] width 117 height 31
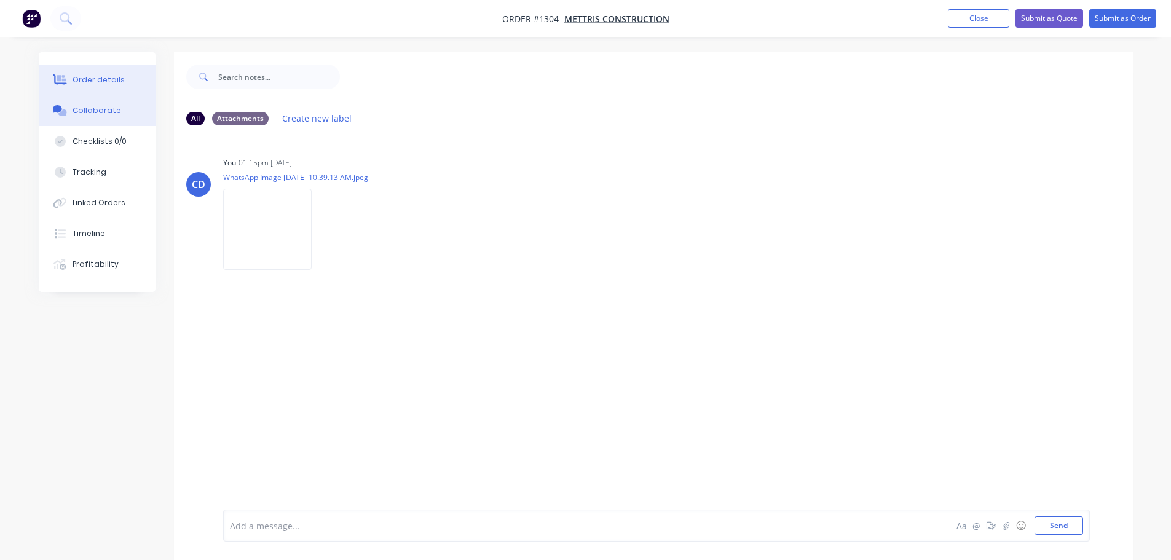
click at [120, 93] on button "Order details" at bounding box center [97, 80] width 117 height 31
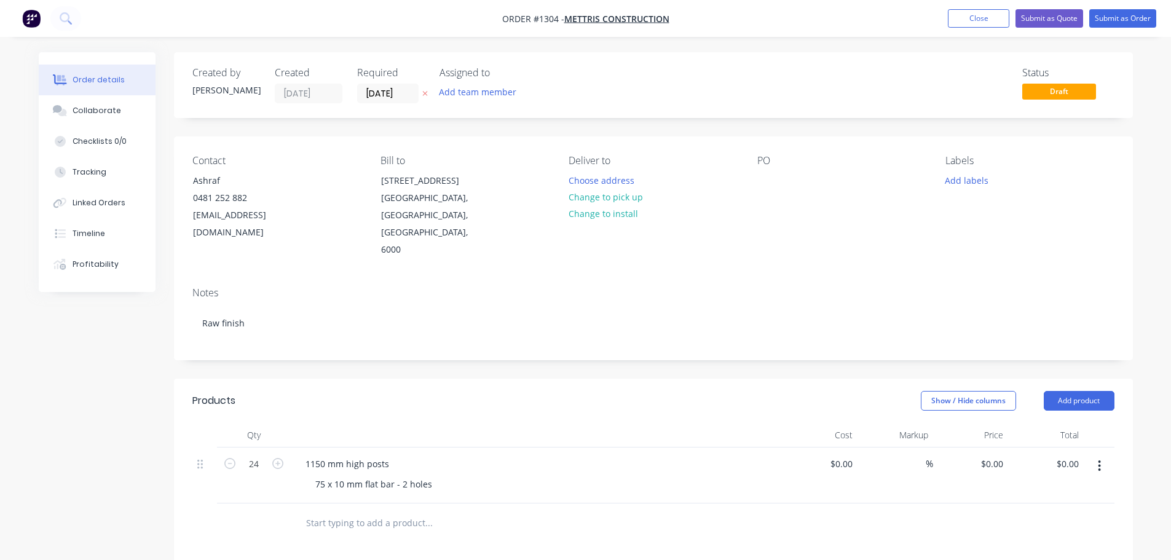
click at [517, 447] on div "1150 mm high posts 75 x 10 mm flat bar - 2 holes" at bounding box center [537, 475] width 492 height 56
click at [339, 475] on div "75 x 10 mm flat bar - 2 holes" at bounding box center [373, 484] width 136 height 18
click at [342, 475] on div "75 x 10 mm flat bar - 2 holes" at bounding box center [373, 484] width 136 height 18
click at [476, 423] on div at bounding box center [537, 435] width 492 height 25
click at [1116, 18] on button "Submit as Order" at bounding box center [1122, 18] width 67 height 18
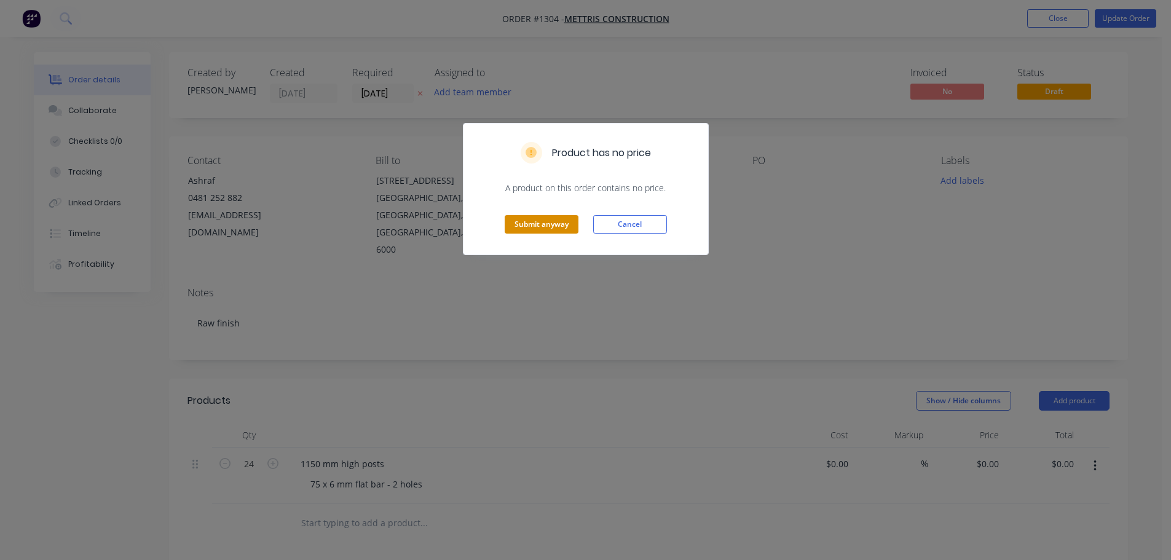
click at [537, 226] on button "Submit anyway" at bounding box center [542, 224] width 74 height 18
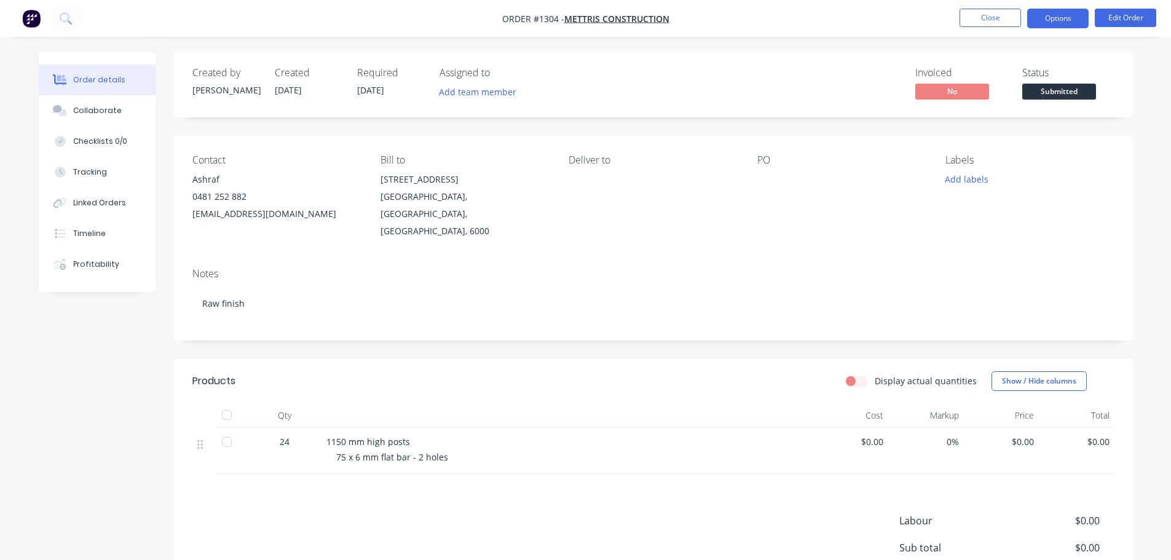
click at [1042, 17] on button "Options" at bounding box center [1057, 19] width 61 height 20
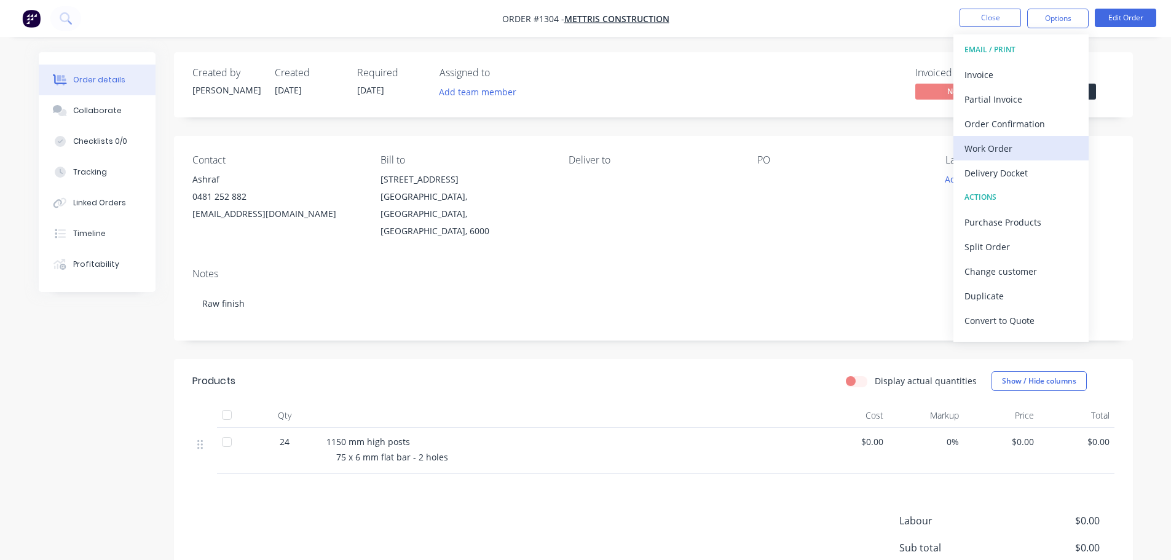
click at [972, 153] on div "Work Order" at bounding box center [1020, 149] width 113 height 18
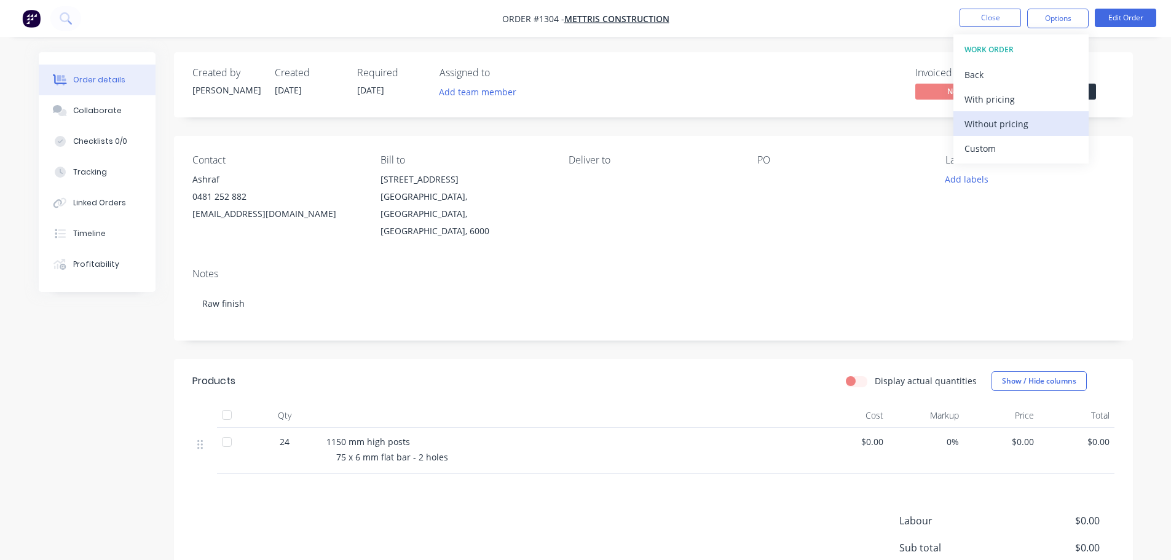
click at [987, 112] on button "Without pricing" at bounding box center [1020, 123] width 135 height 25
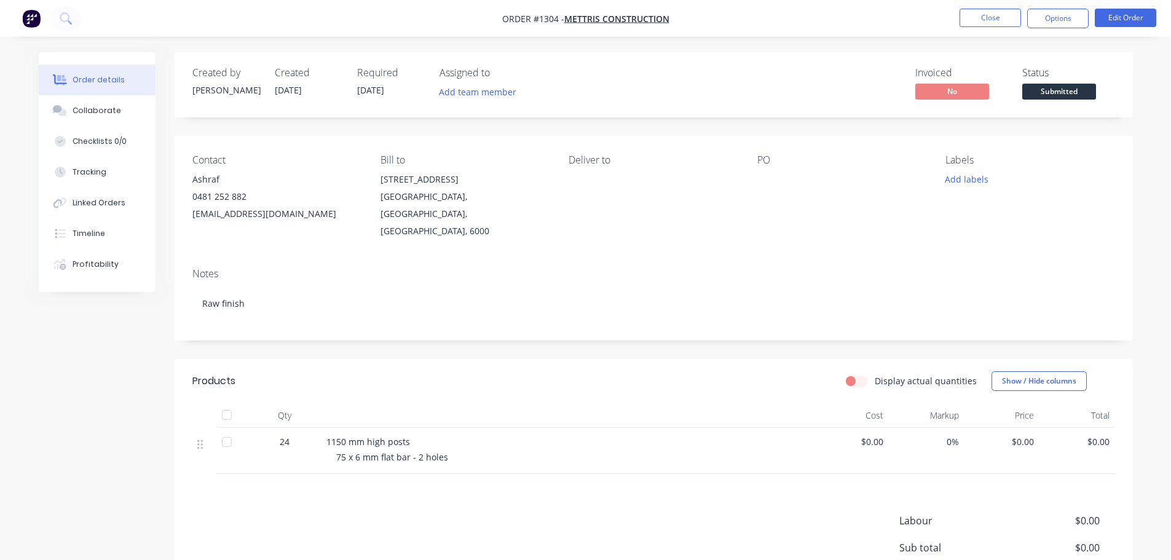
click at [769, 138] on div "Contact Ashraf [PHONE_NUMBER] [EMAIL_ADDRESS][DOMAIN_NAME] Bill to [STREET_ADDR…" at bounding box center [653, 197] width 959 height 122
click at [997, 23] on button "Close" at bounding box center [990, 18] width 61 height 18
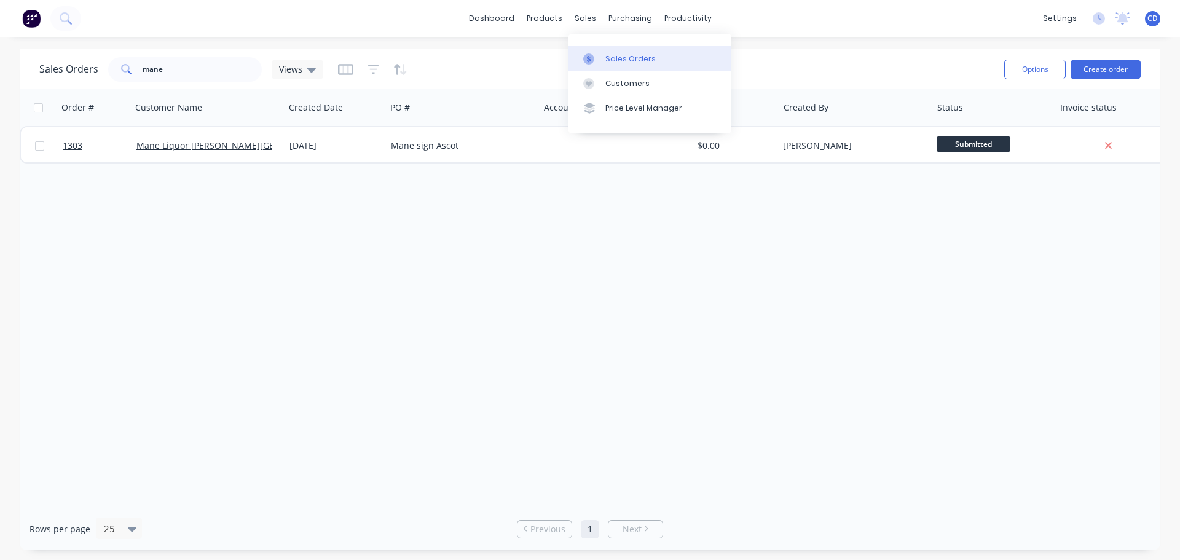
drag, startPoint x: 622, startPoint y: 61, endPoint x: 593, endPoint y: 62, distance: 28.9
click at [623, 61] on div "Sales Orders" at bounding box center [630, 58] width 50 height 11
click at [230, 71] on input "mane" at bounding box center [203, 69] width 120 height 25
click at [198, 68] on input "mane" at bounding box center [203, 69] width 120 height 25
type input "m"
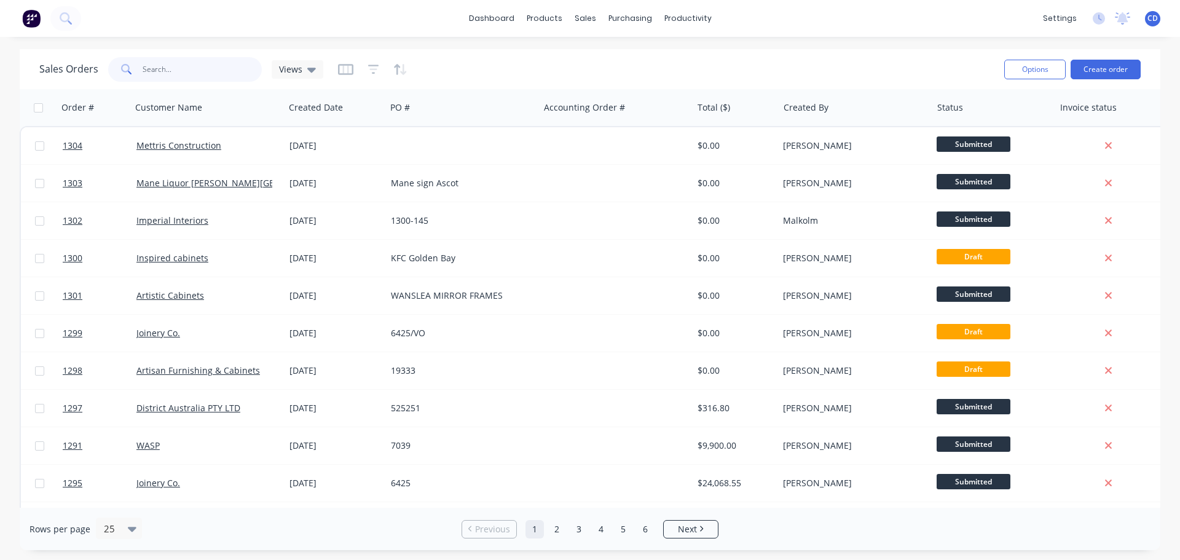
click at [188, 76] on input "text" at bounding box center [203, 69] width 120 height 25
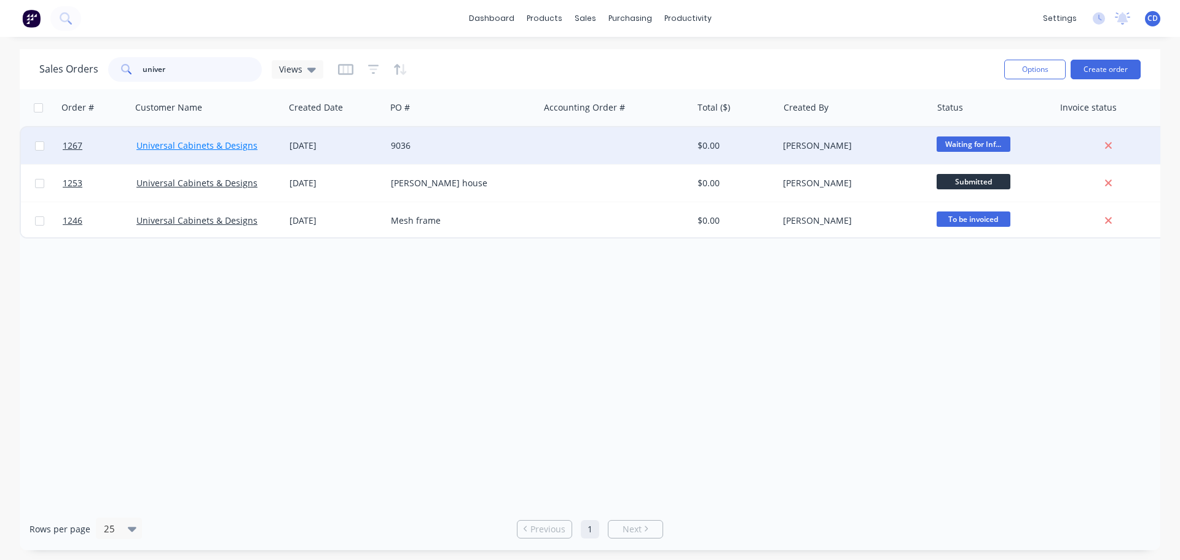
type input "univer"
click at [224, 148] on link "Universal Cabinets & Designs" at bounding box center [196, 146] width 121 height 12
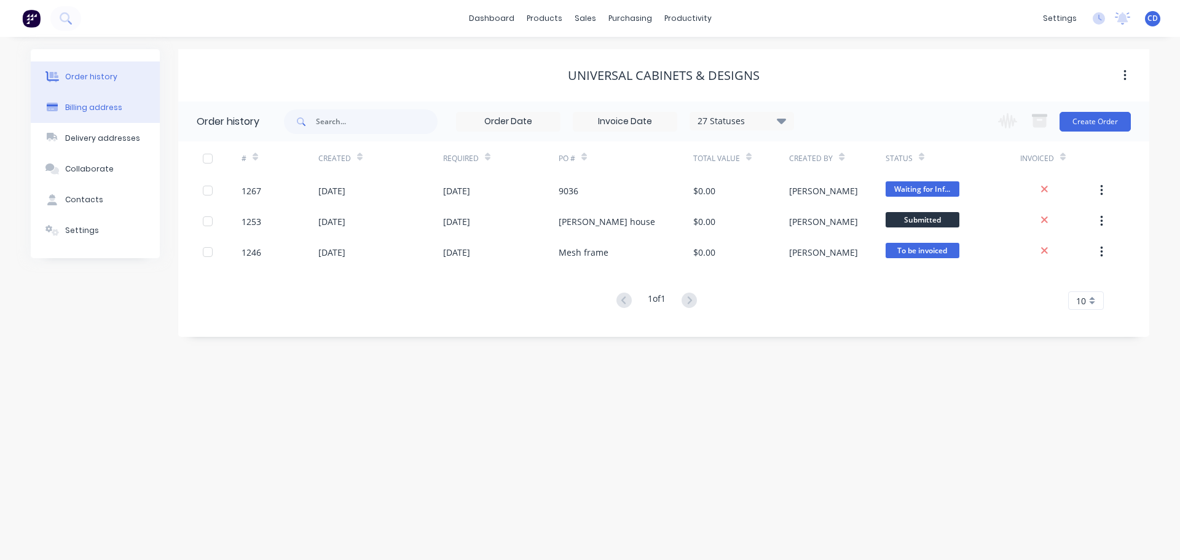
click at [110, 106] on div "Billing address" at bounding box center [93, 107] width 57 height 11
select select "AU"
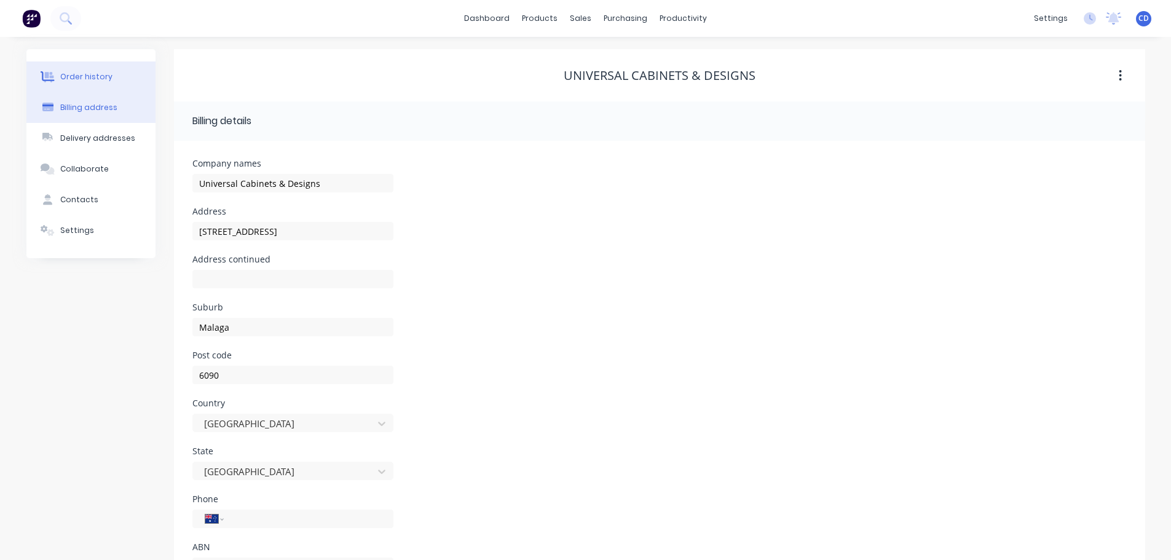
click at [113, 75] on button "Order history" at bounding box center [90, 76] width 129 height 31
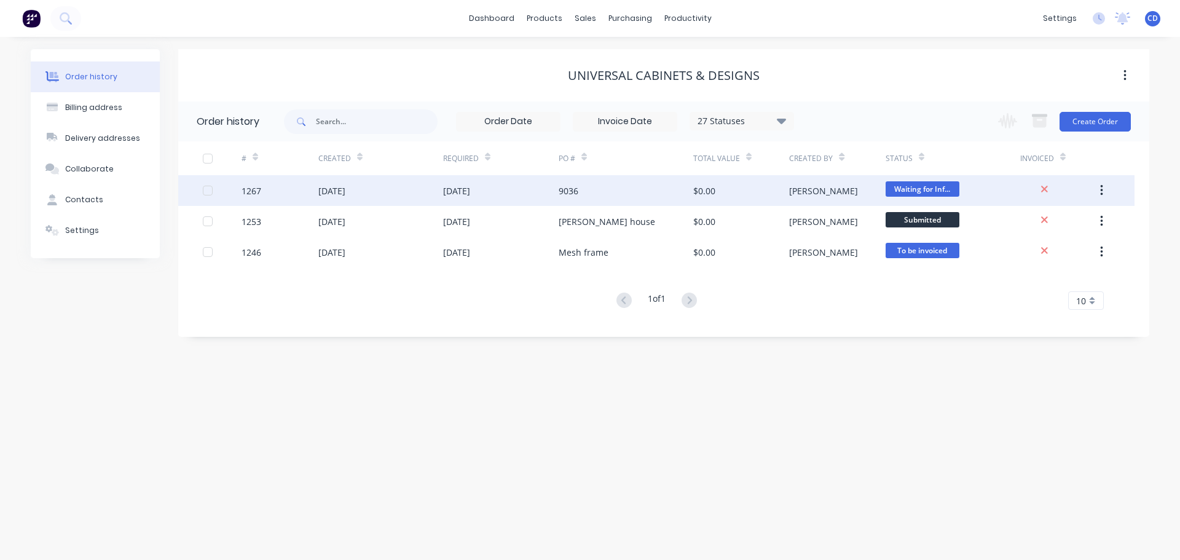
click at [873, 183] on div "[PERSON_NAME]" at bounding box center [837, 190] width 96 height 31
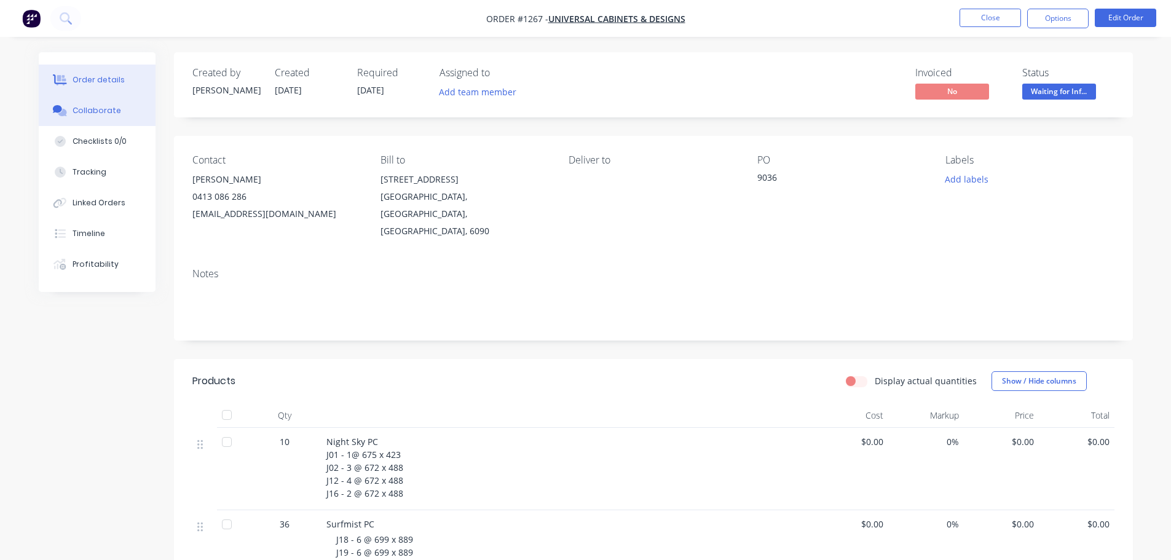
click at [108, 107] on div "Collaborate" at bounding box center [97, 110] width 49 height 11
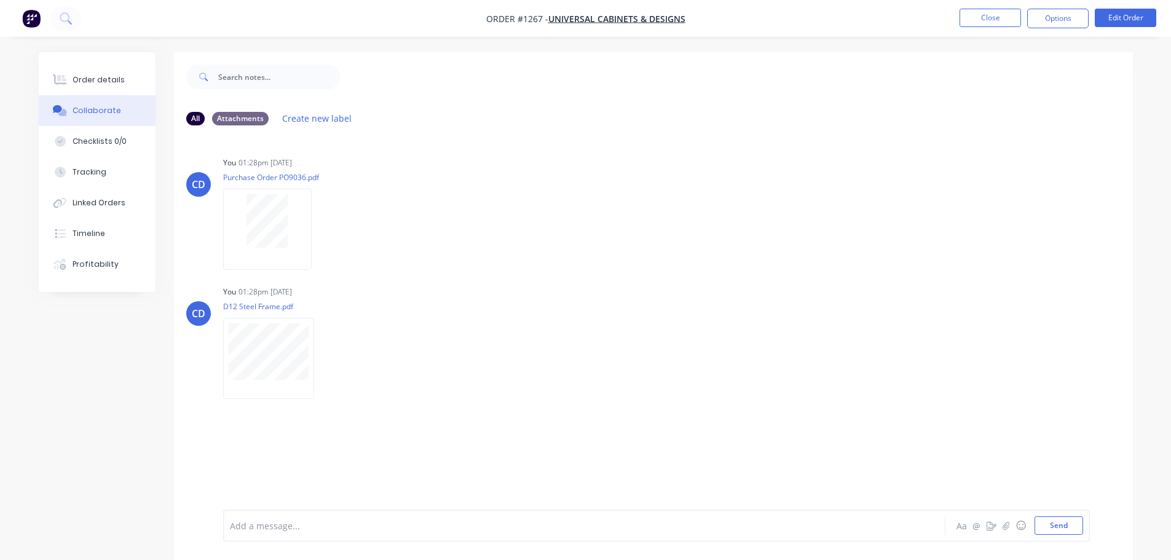
click at [546, 405] on div "CD You 01:28pm [DATE] Purchase Order PO9036.pdf Labels Download Delete CD You 0…" at bounding box center [653, 322] width 959 height 374
click at [973, 20] on button "Close" at bounding box center [990, 18] width 61 height 18
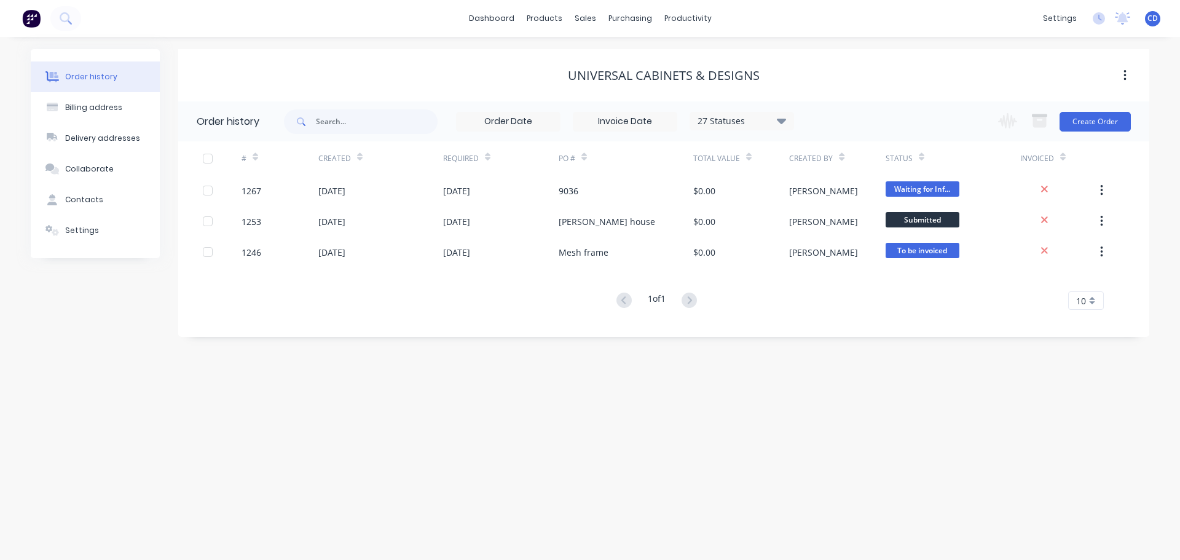
click at [806, 34] on div "dashboard products sales purchasing productivity dashboard products Product Cat…" at bounding box center [590, 18] width 1180 height 37
click at [859, 159] on div "Created By" at bounding box center [837, 158] width 96 height 34
drag, startPoint x: 749, startPoint y: 93, endPoint x: 658, endPoint y: 87, distance: 91.8
click at [748, 92] on div "Universal Cabinets & Designs" at bounding box center [663, 75] width 971 height 52
click at [336, 135] on div "27 Statuses Invoice Status Invoiced Not Invoiced Partial Order Status All Archi…" at bounding box center [539, 121] width 510 height 40
